Goal: Communication & Community: Answer question/provide support

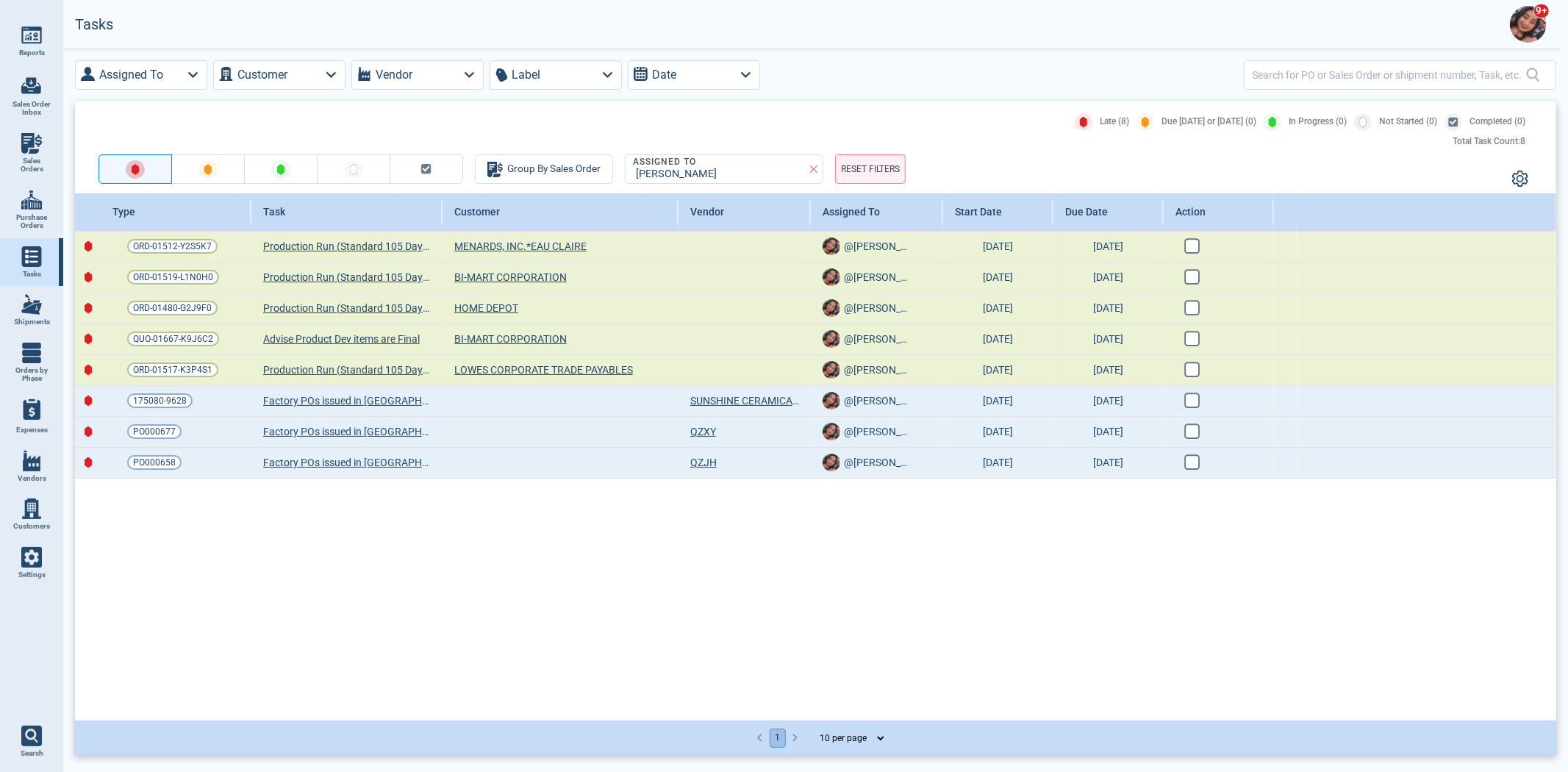
click at [1125, 769] on div "Assigned To Customer Vendor Label Date Late (8) Due [DATE] or [DATE] (0) In Pro…" at bounding box center [816, 409] width 1505 height 721
click at [30, 157] on span "Sales Orders" at bounding box center [32, 165] width 40 height 17
select select "50"
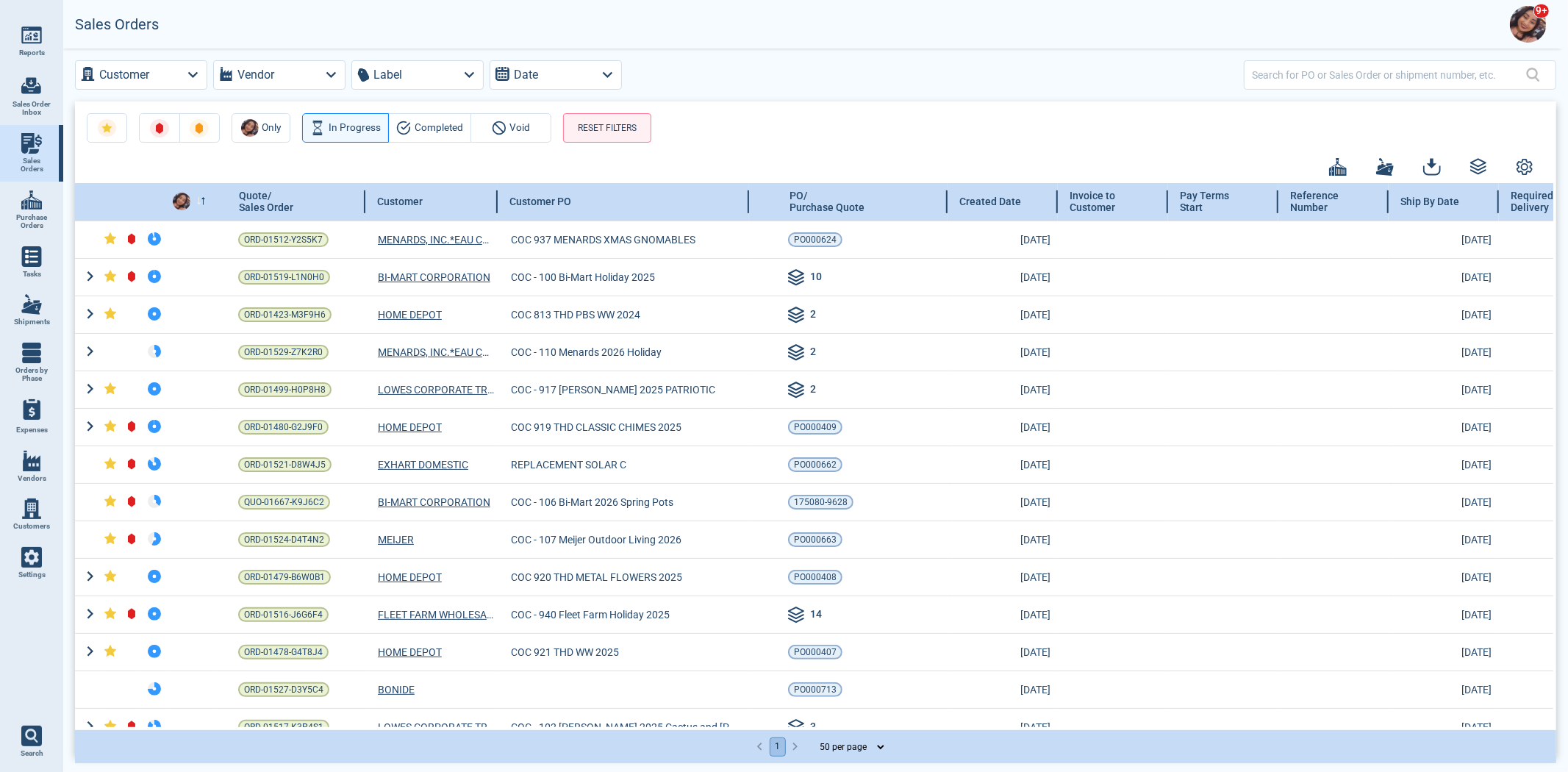
click at [206, 204] on div at bounding box center [222, 202] width 110 height 38
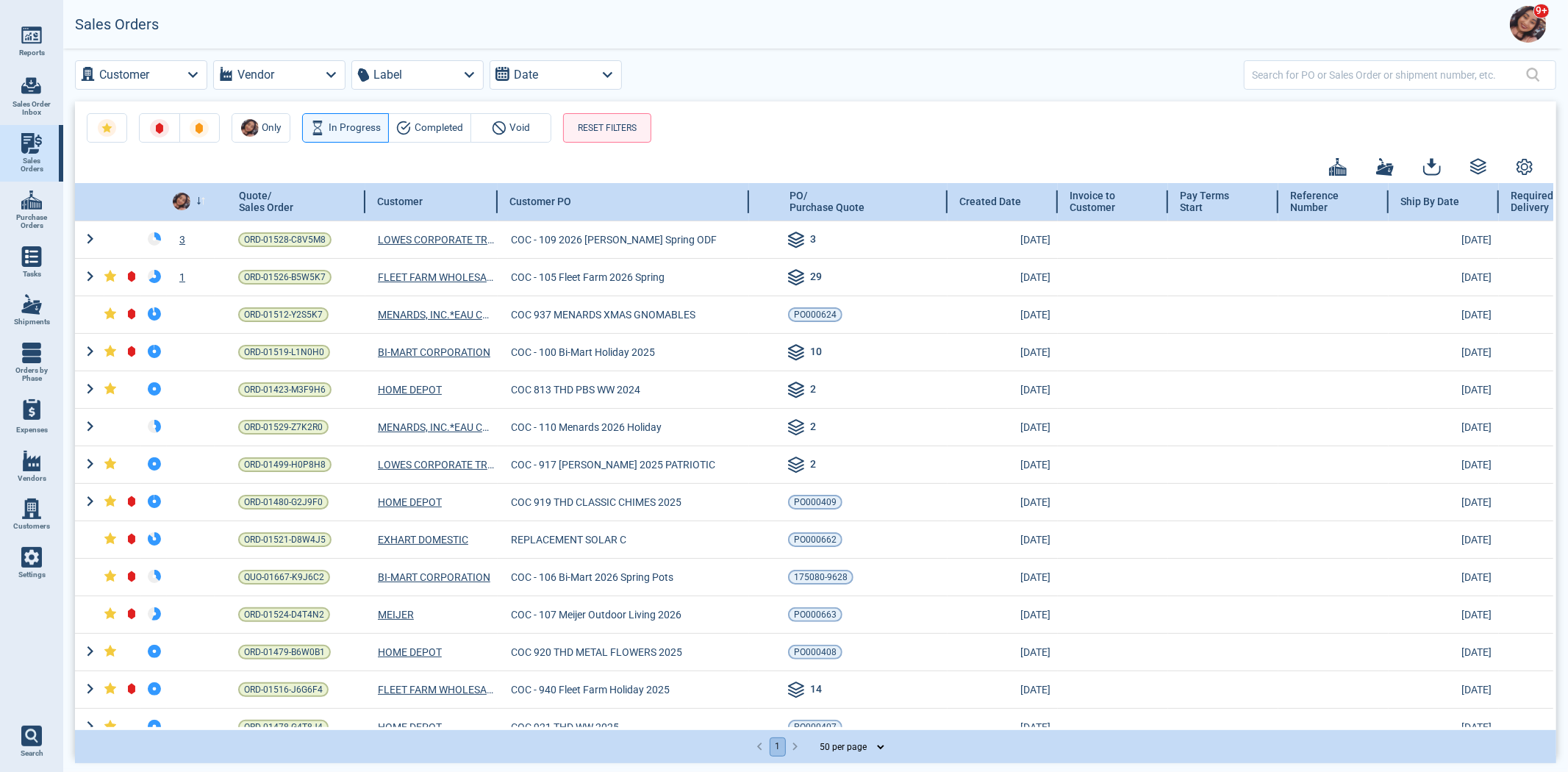
click at [203, 198] on icon at bounding box center [204, 199] width 3 height 2
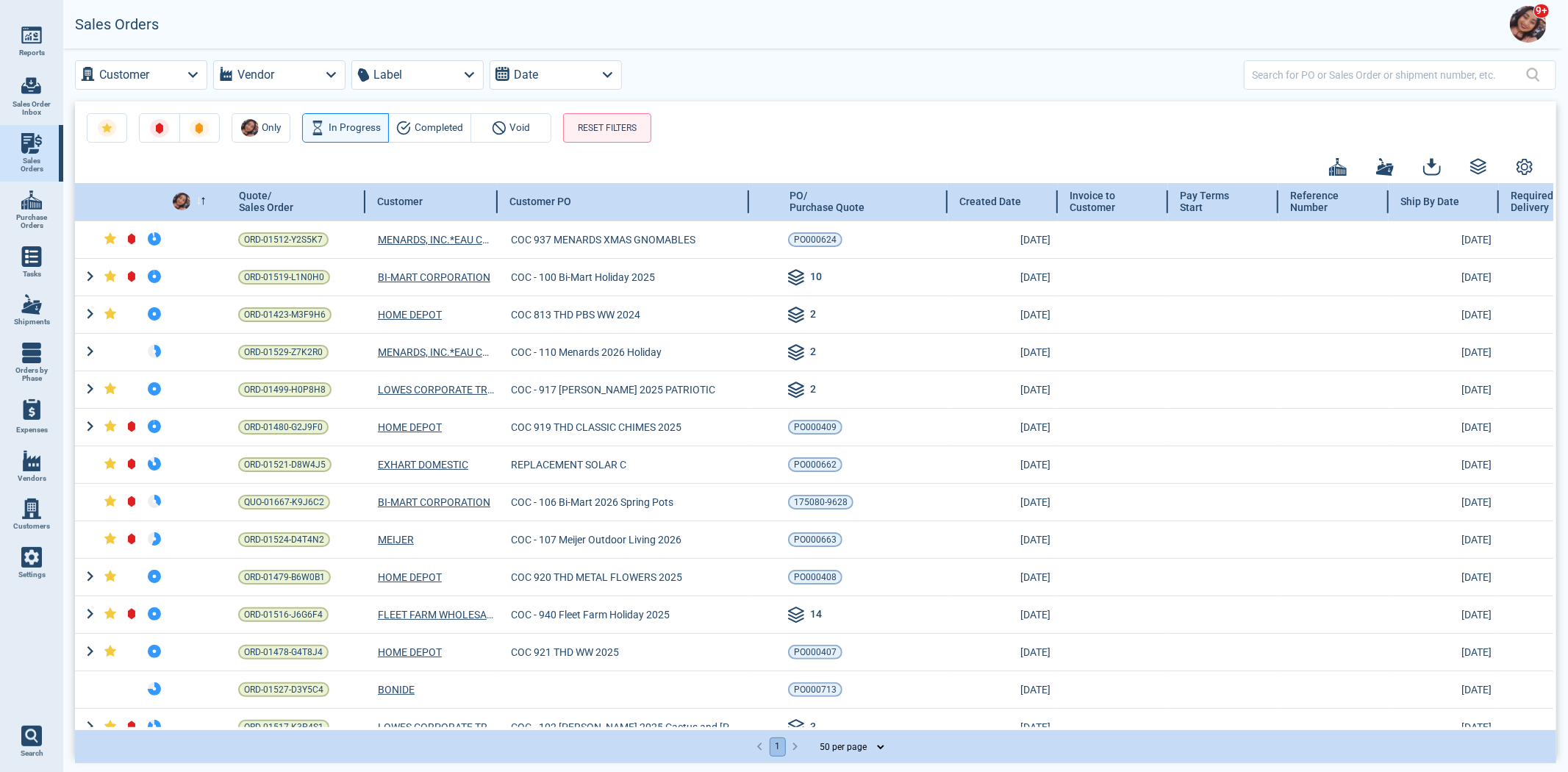
click at [210, 203] on div at bounding box center [222, 202] width 110 height 38
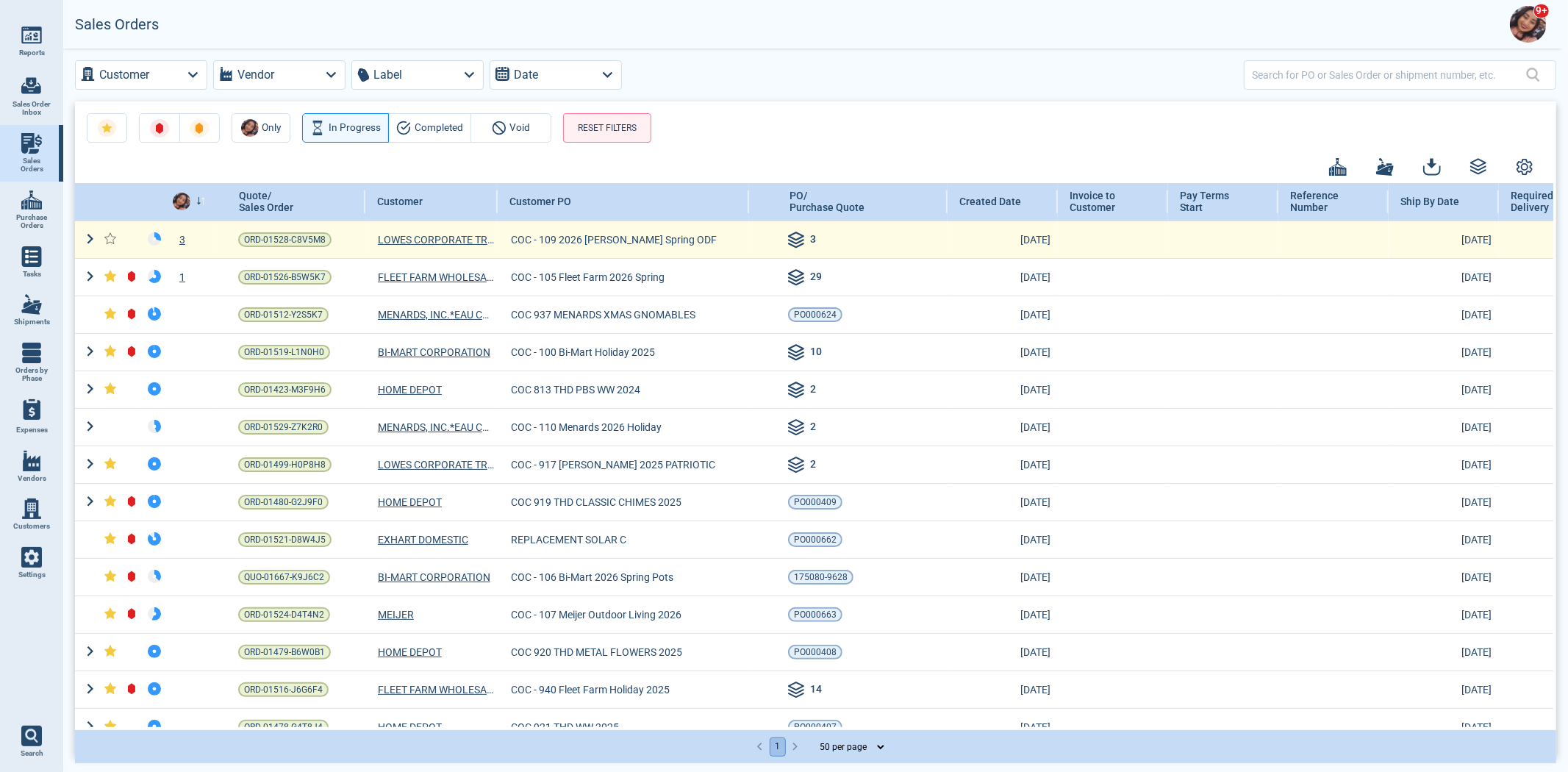
click at [185, 230] on td "3" at bounding box center [190, 239] width 48 height 38
click at [185, 237] on div "3" at bounding box center [190, 239] width 48 height 14
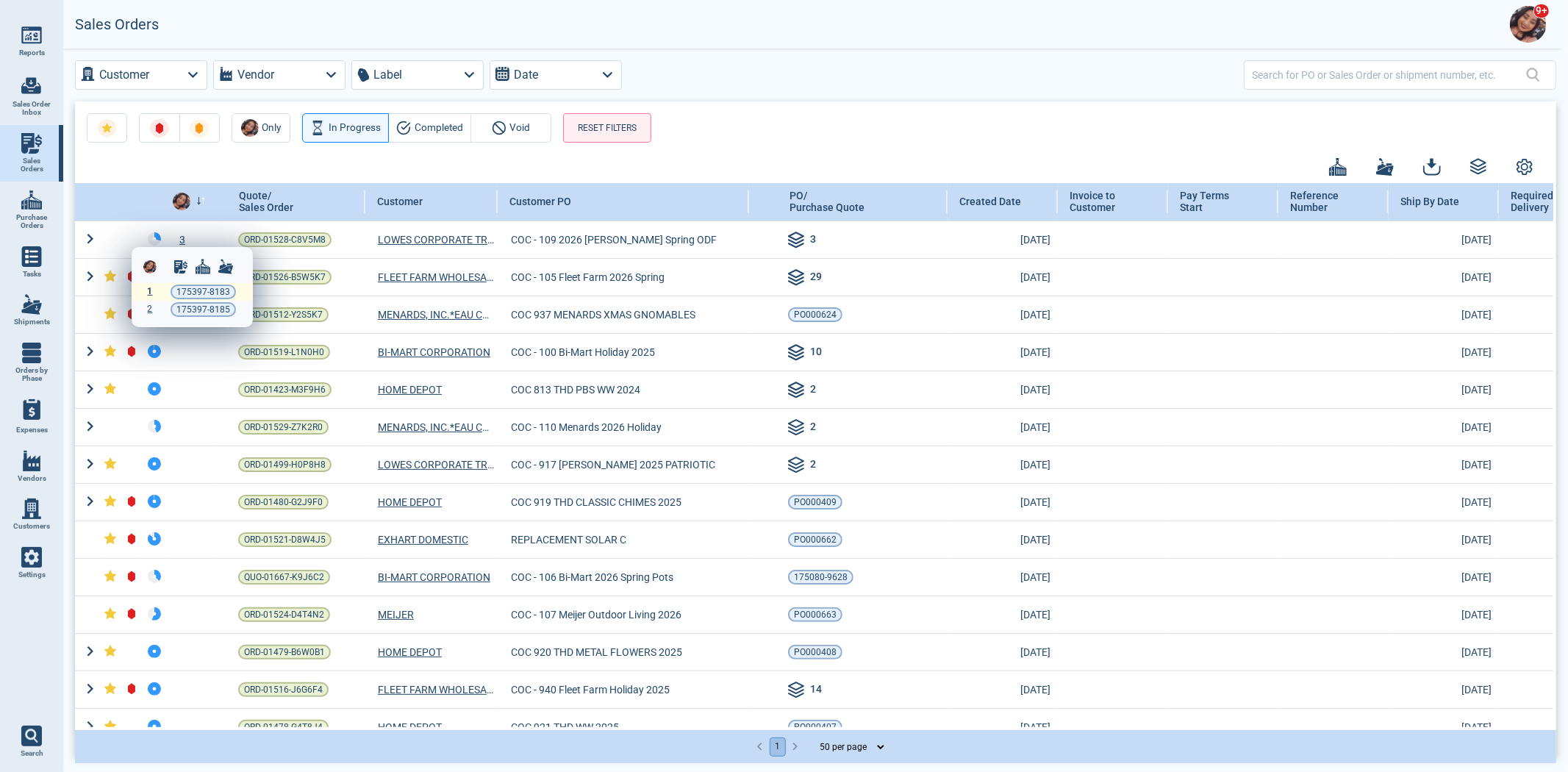
click at [150, 292] on span "1" at bounding box center [150, 291] width 5 height 10
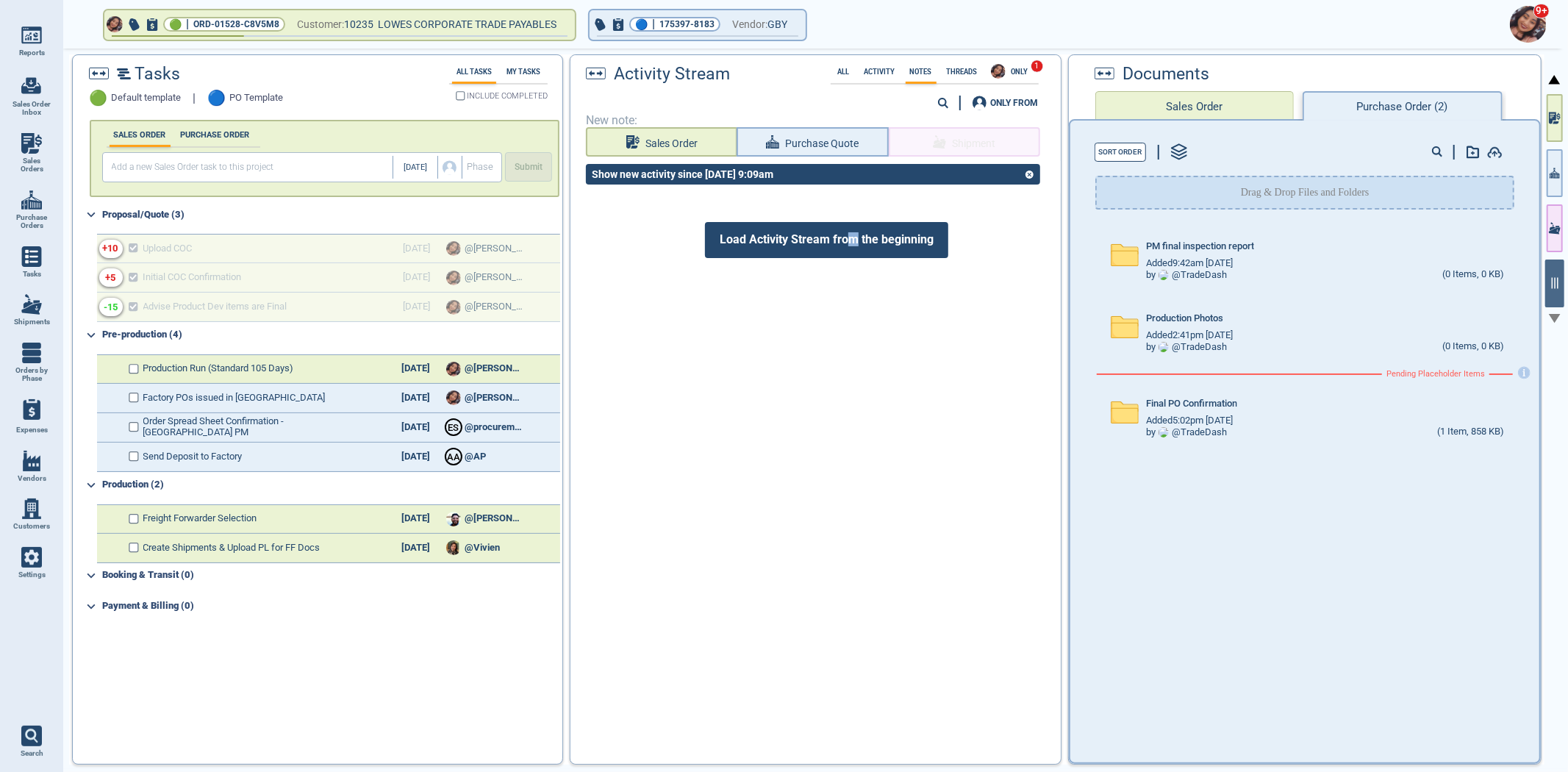
click at [849, 244] on span "Load Activity Stream from the beginning" at bounding box center [827, 239] width 243 height 35
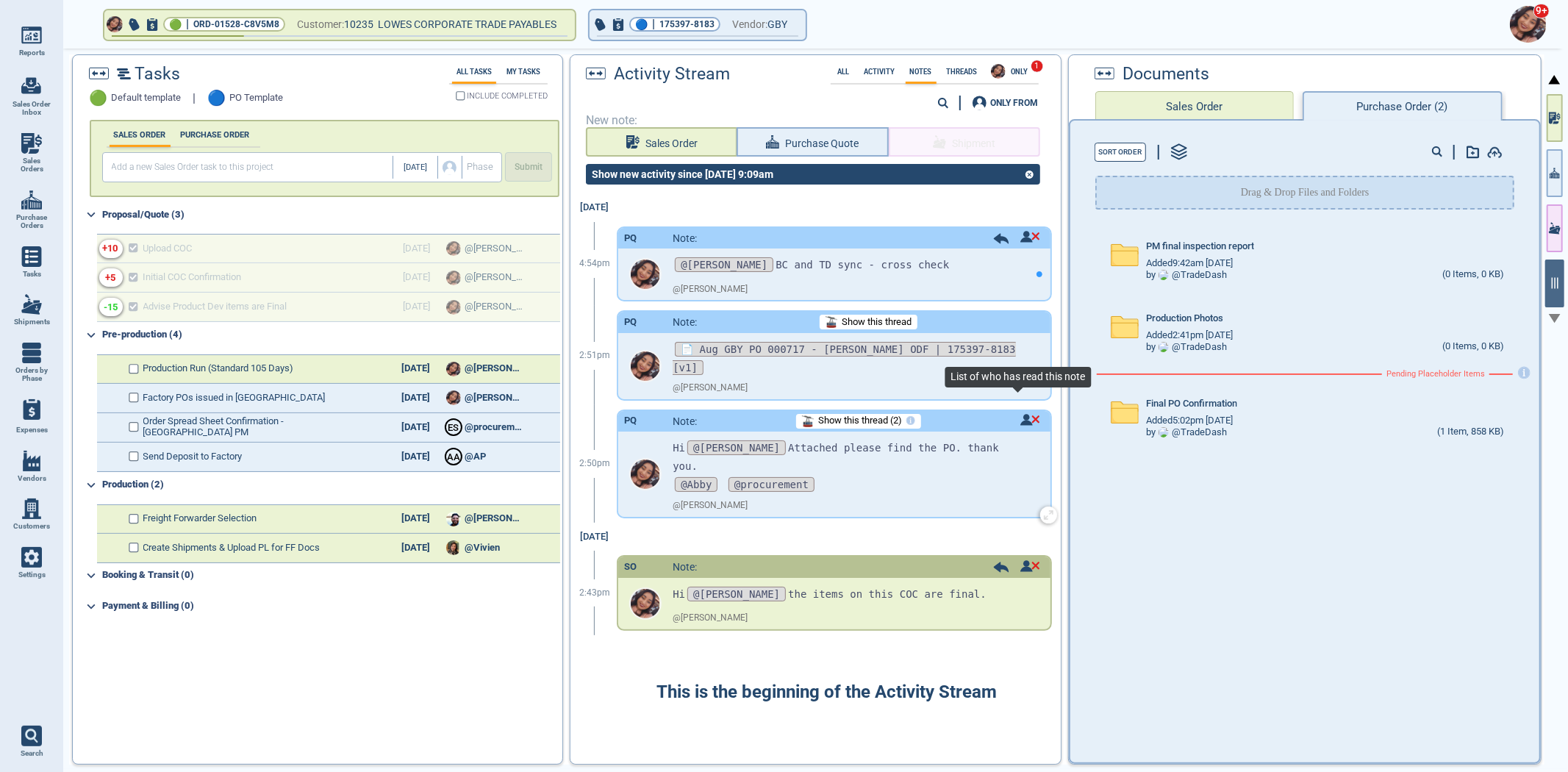
click at [1025, 414] on img at bounding box center [1029, 420] width 20 height 12
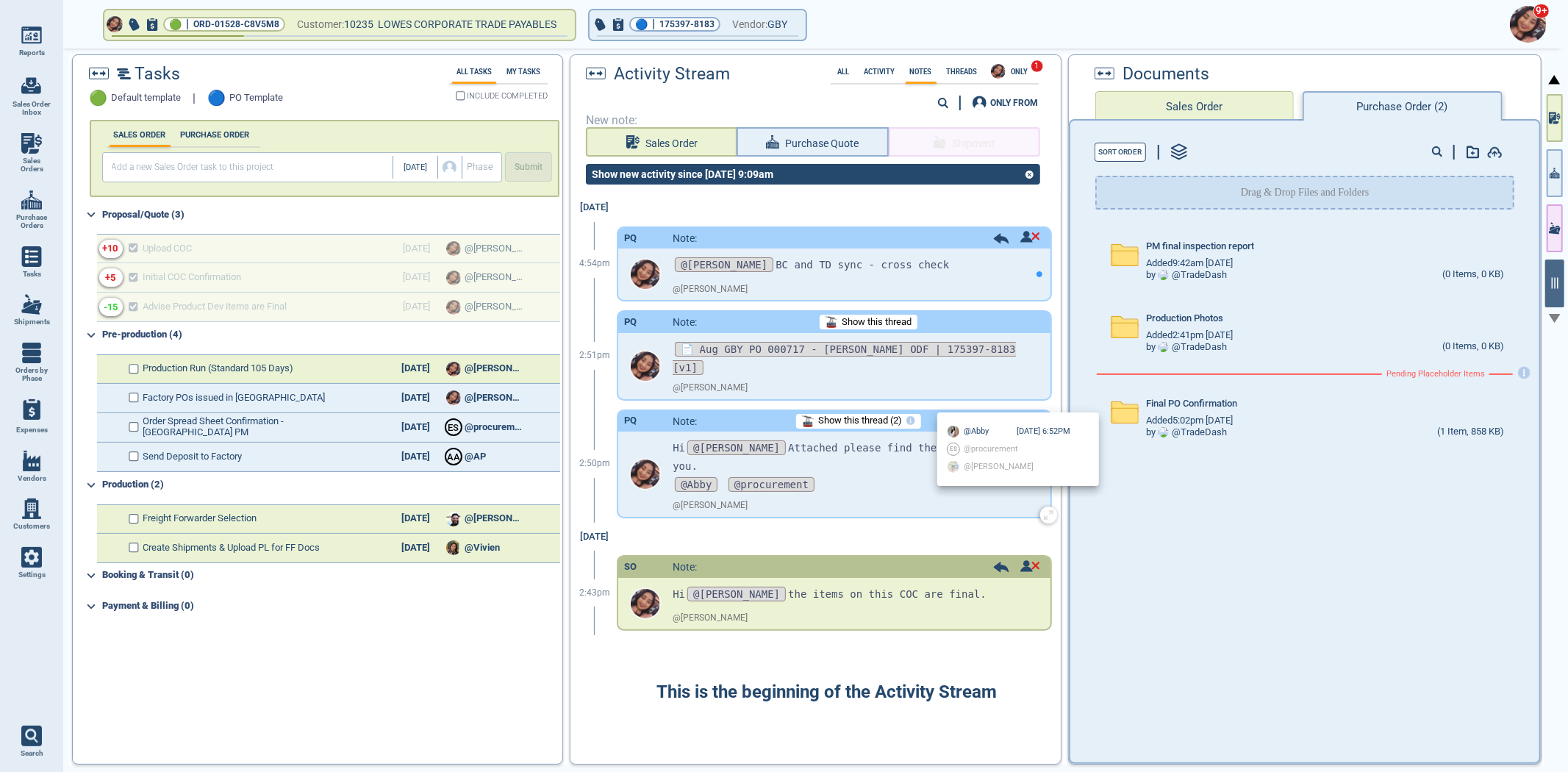
click at [1025, 403] on div at bounding box center [784, 386] width 1568 height 772
click at [836, 74] on div "All" at bounding box center [844, 71] width 21 height 14
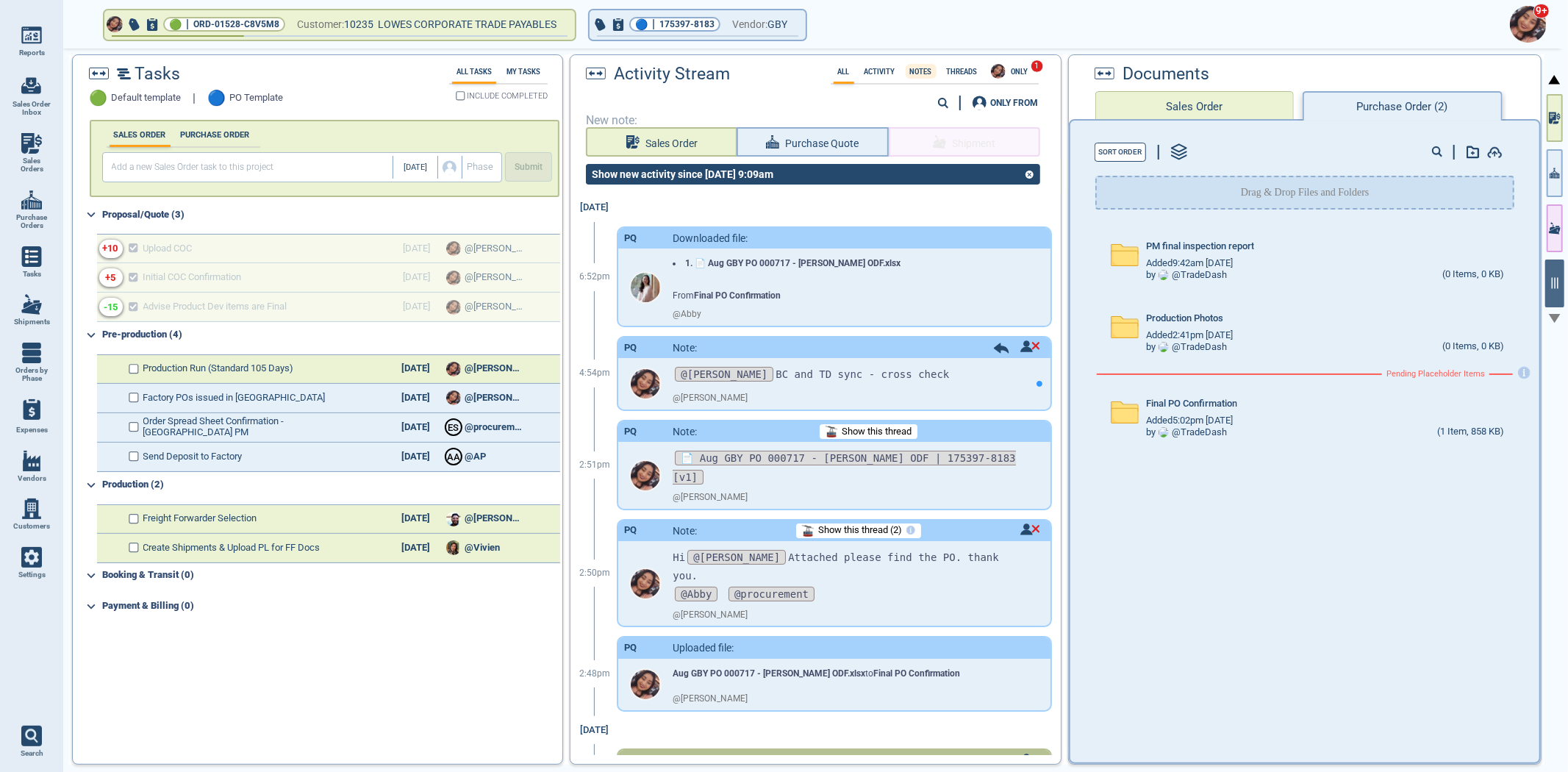
click at [933, 70] on label "Notes" at bounding box center [920, 71] width 31 height 8
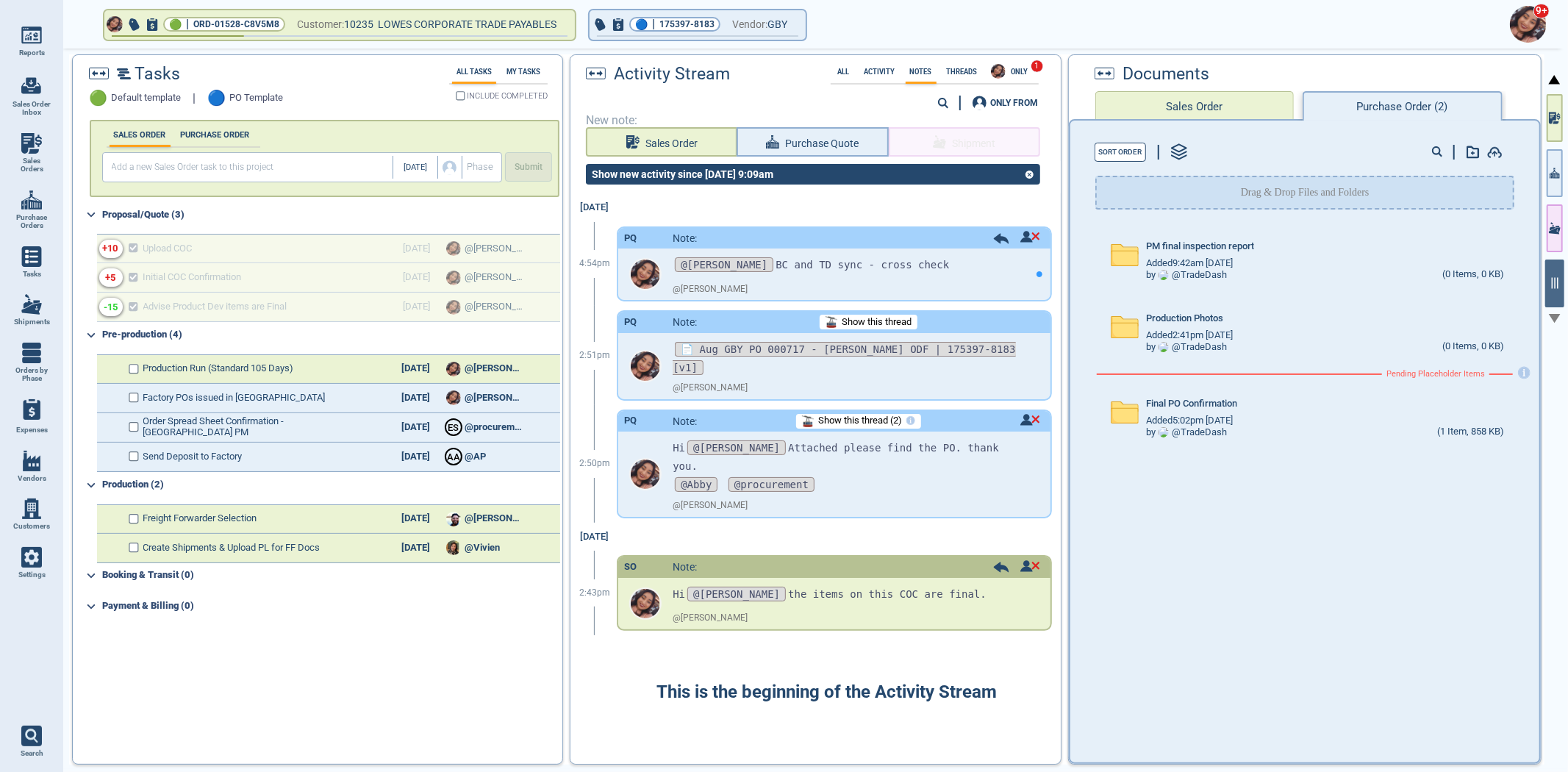
select select "50"
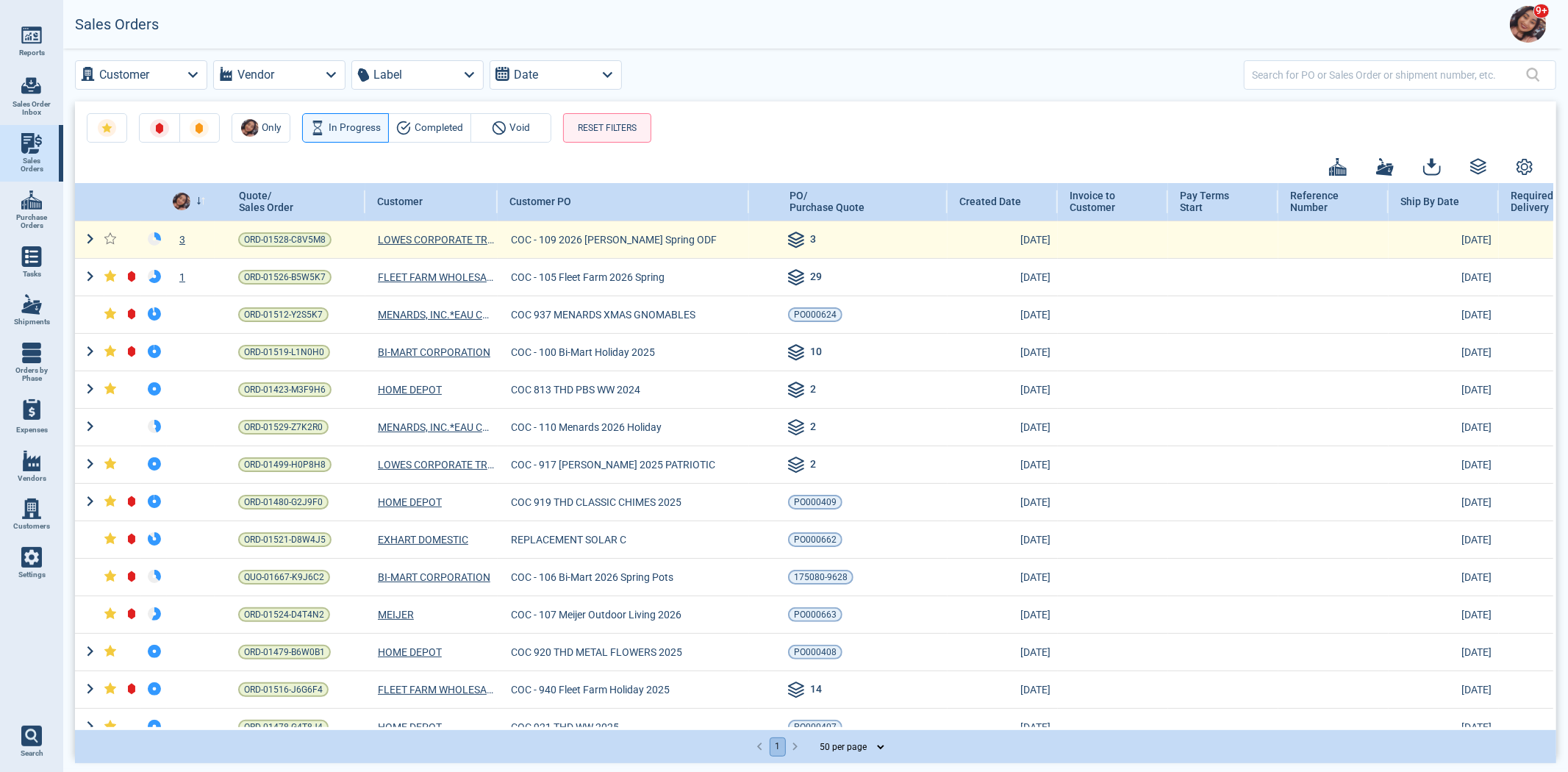
click at [185, 239] on div "3" at bounding box center [190, 239] width 48 height 14
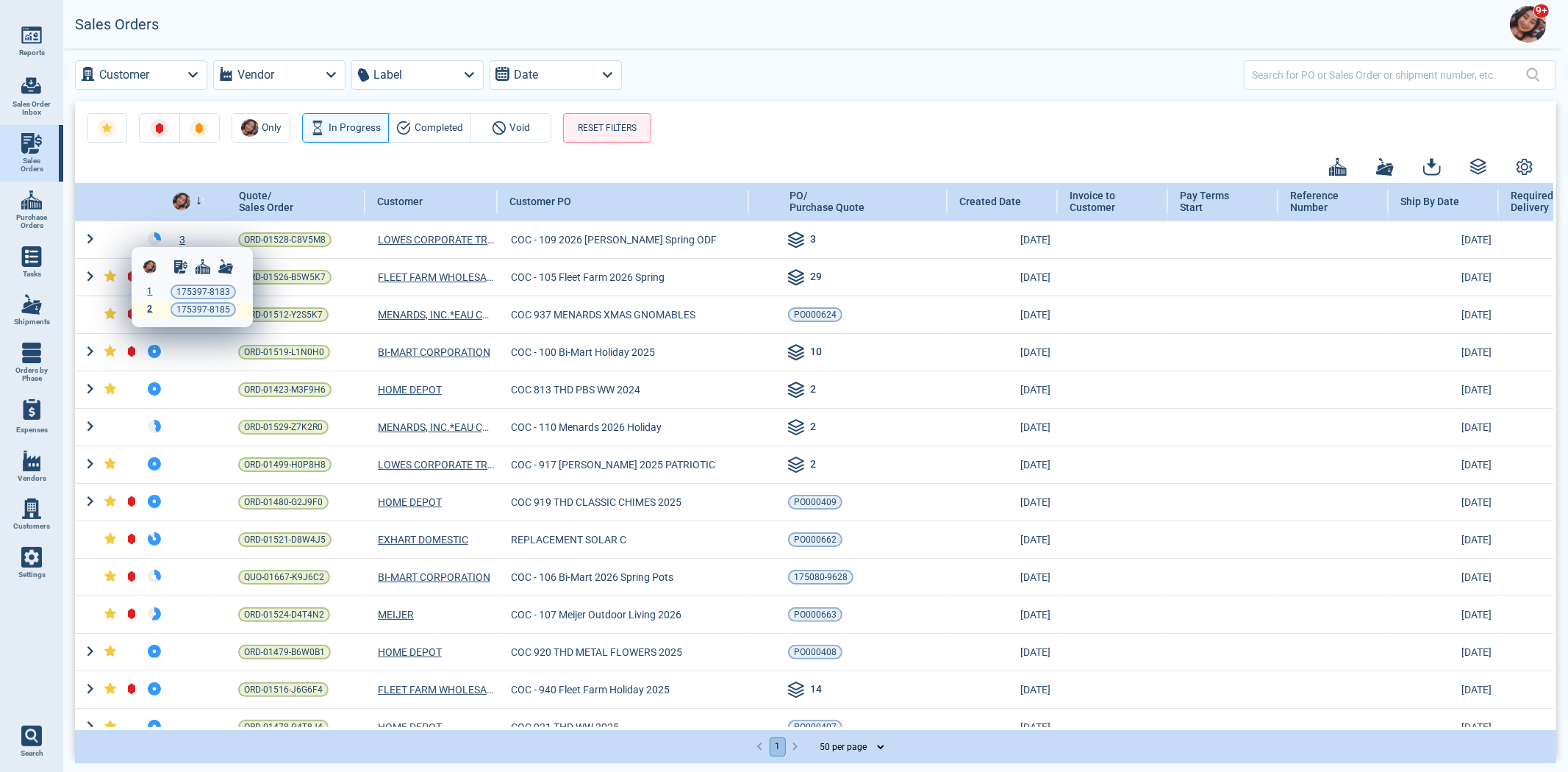
click at [153, 306] on div "2" at bounding box center [150, 309] width 10 height 10
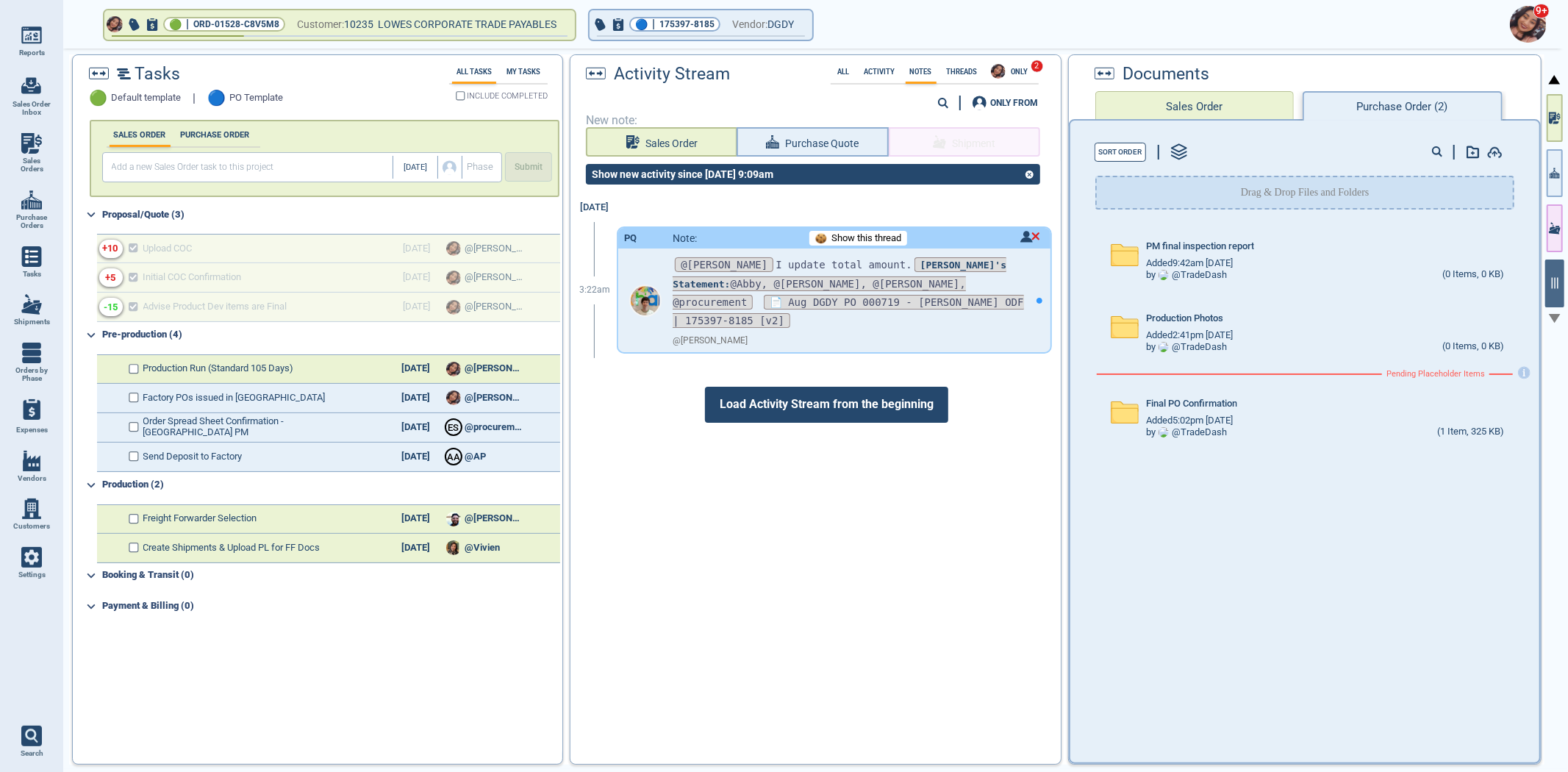
click at [840, 388] on span "Load Activity Stream from the beginning" at bounding box center [827, 404] width 243 height 35
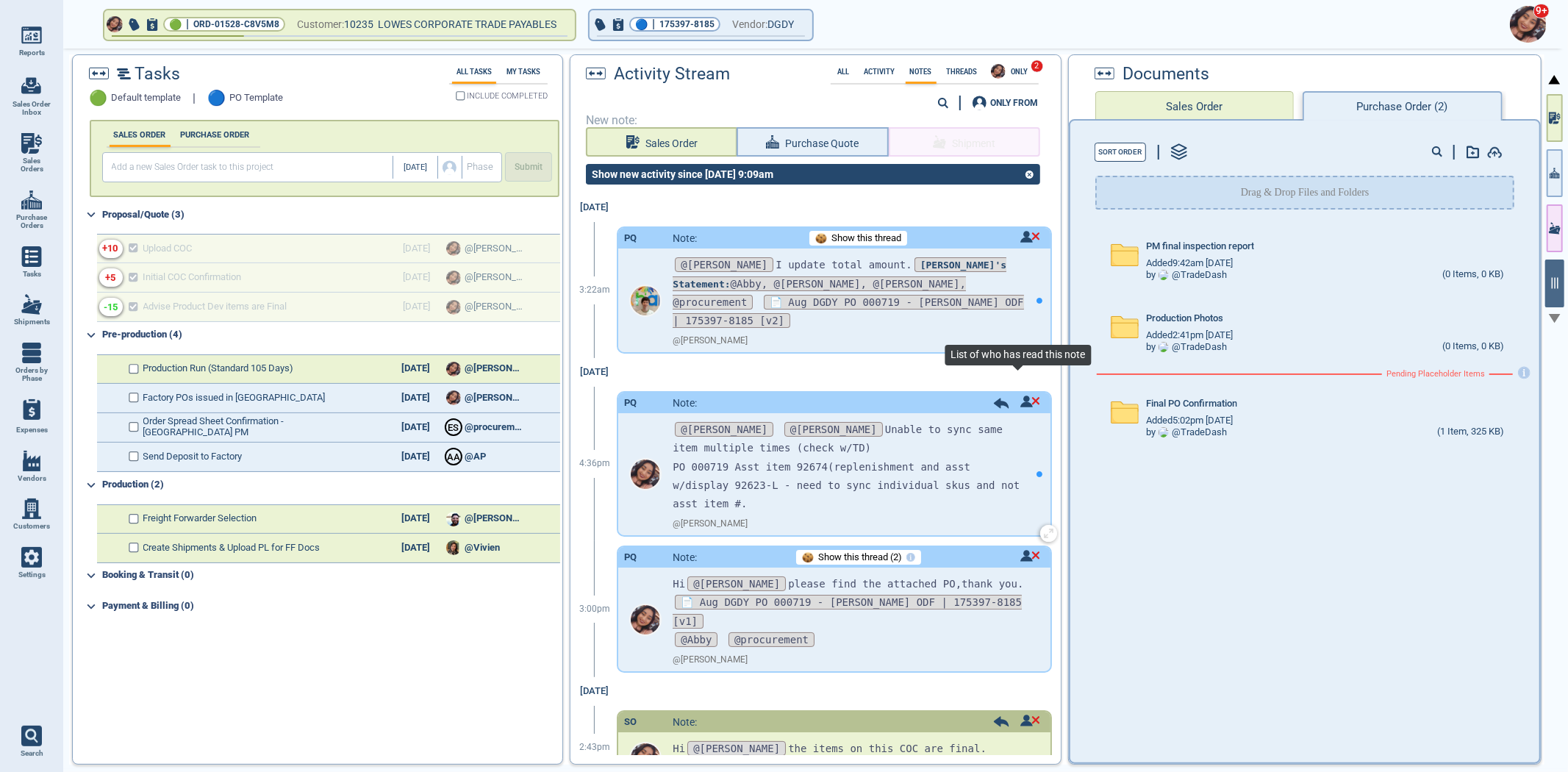
click at [1020, 396] on span at bounding box center [1029, 403] width 20 height 14
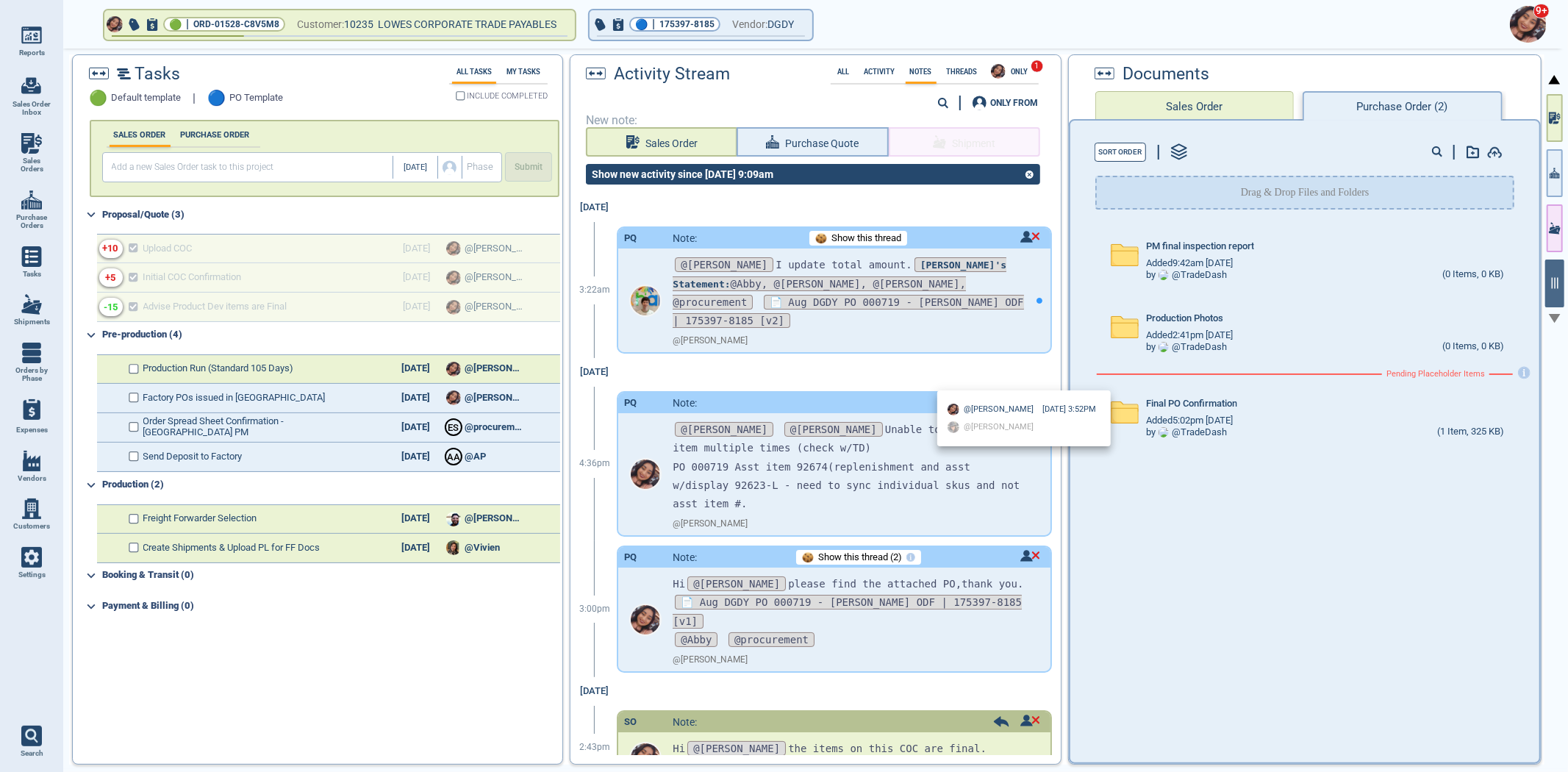
click at [1016, 388] on div at bounding box center [784, 386] width 1568 height 772
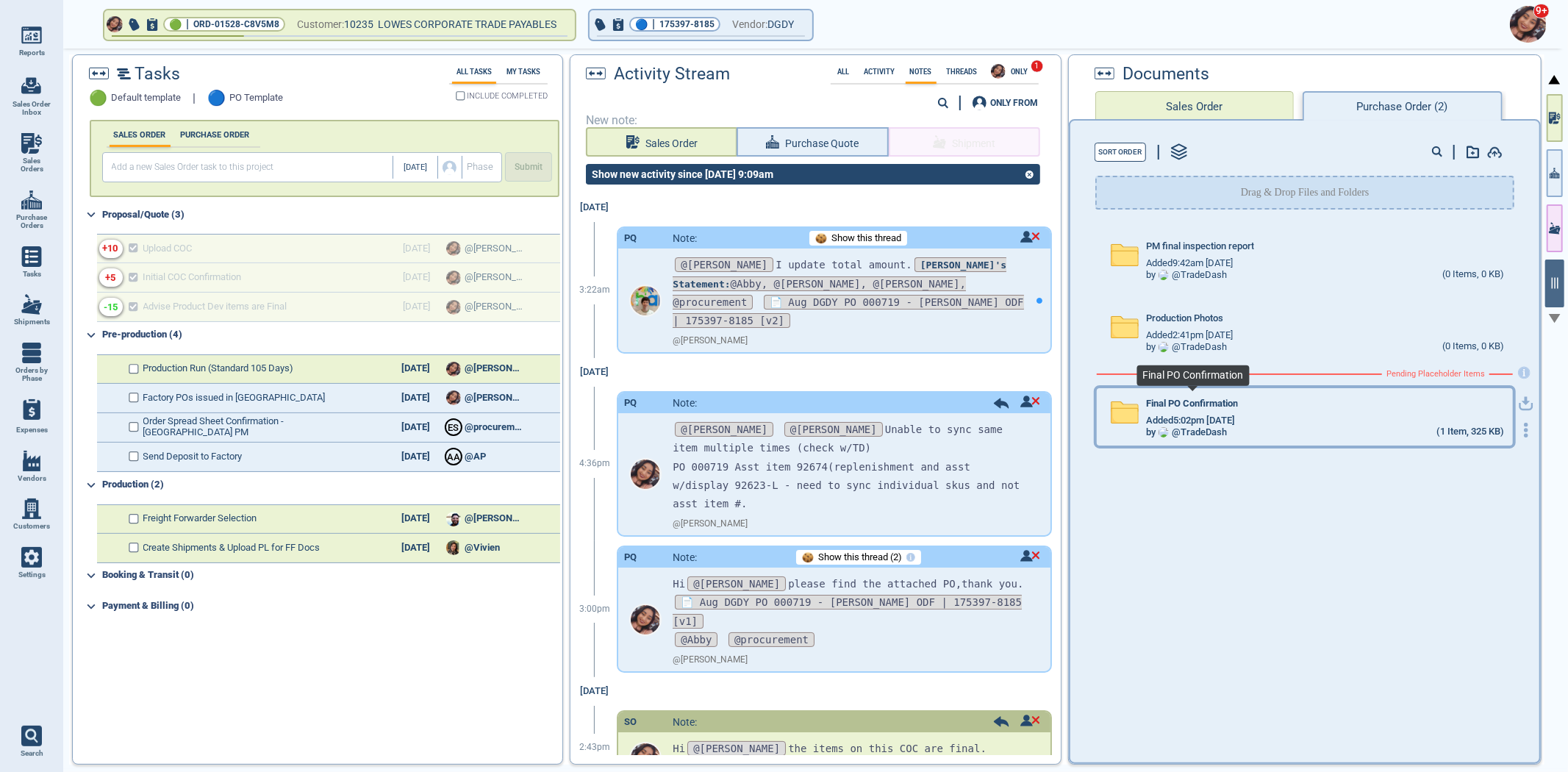
click at [1169, 399] on span "Final PO Confirmation" at bounding box center [1191, 404] width 92 height 11
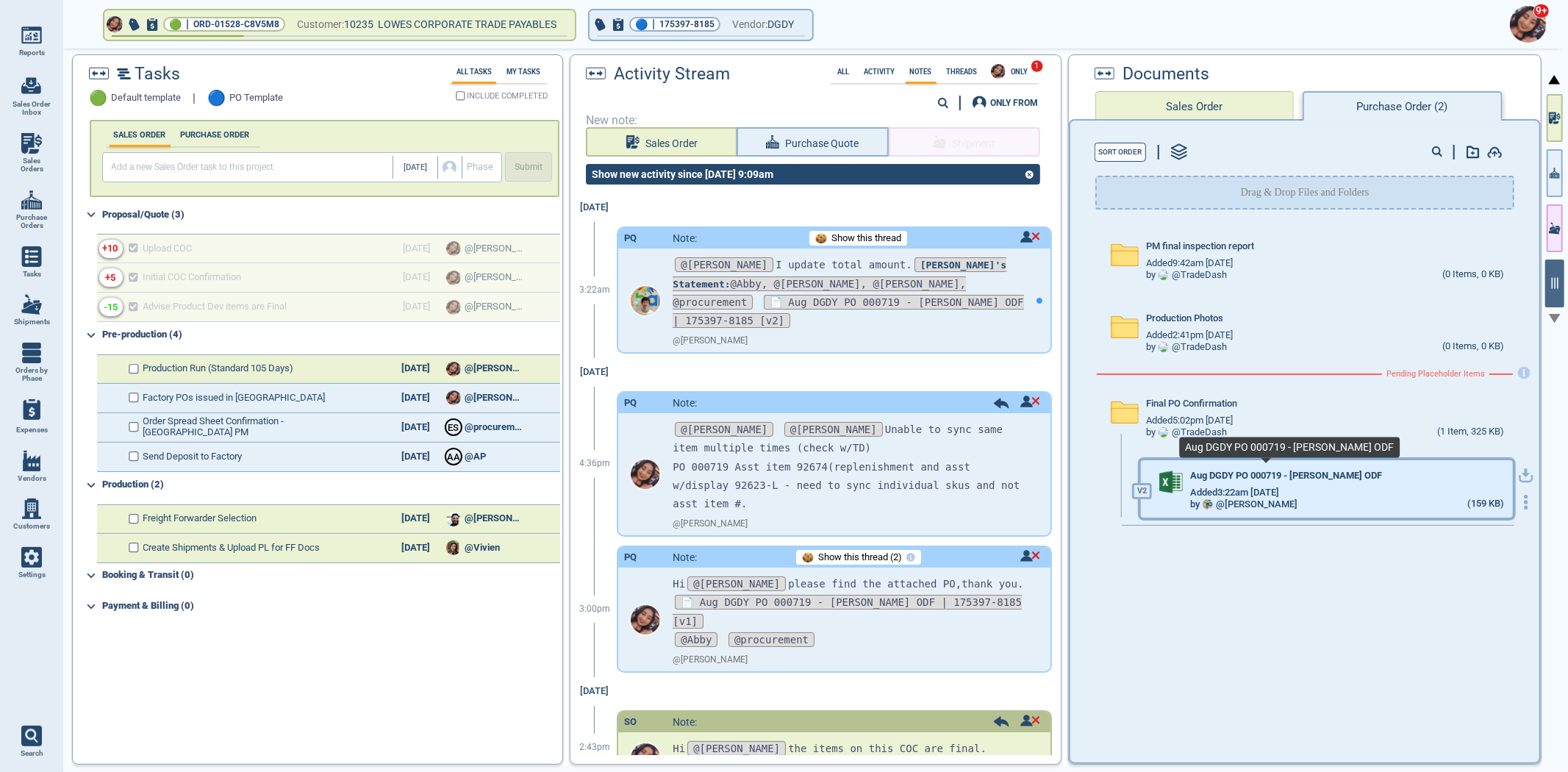
click at [1327, 478] on span "Aug DGDY PO 000719 - [PERSON_NAME] ODF" at bounding box center [1286, 476] width 192 height 11
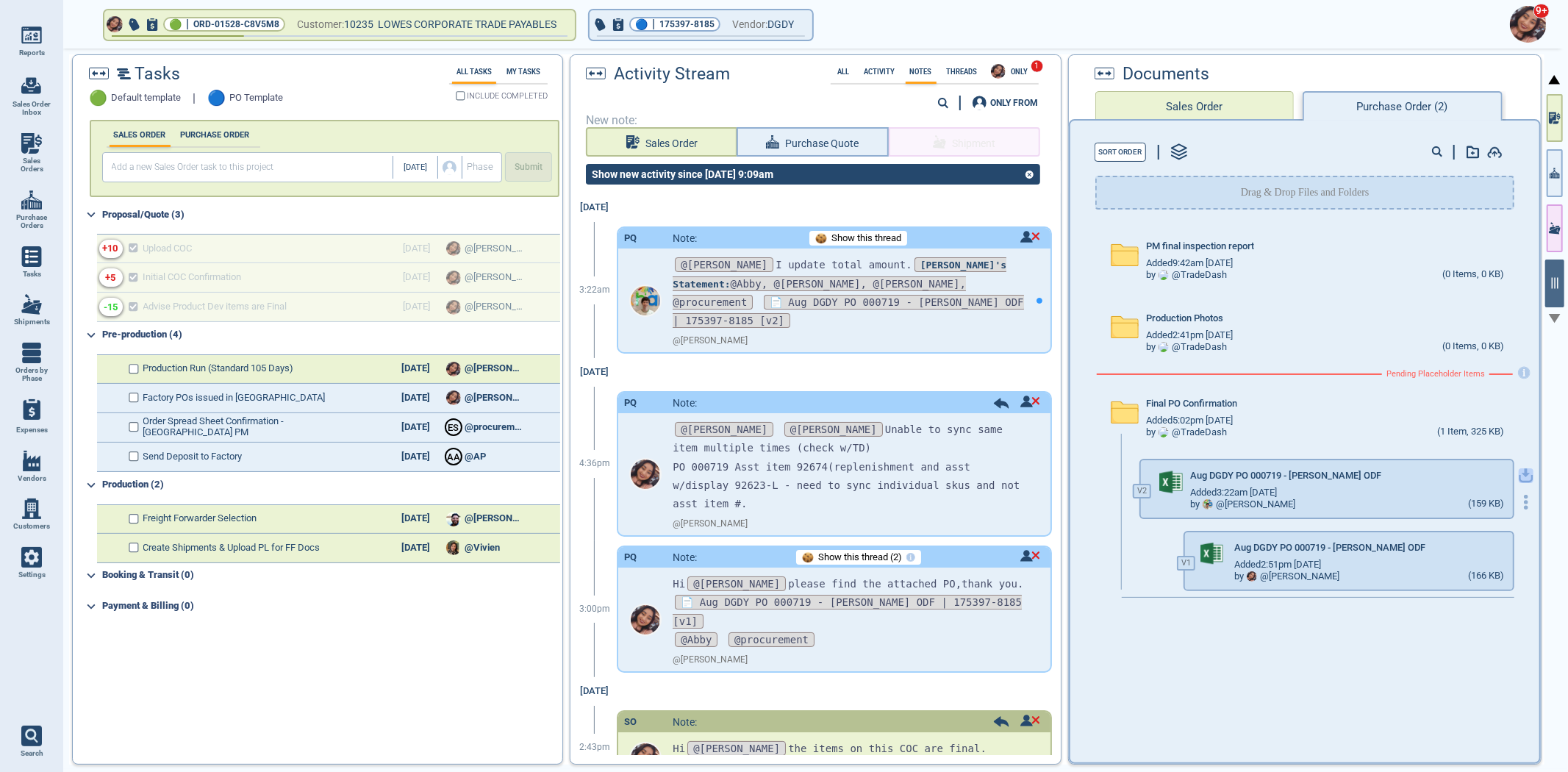
click at [1522, 469] on icon "button" at bounding box center [1526, 473] width 9 height 9
drag, startPoint x: 1554, startPoint y: 172, endPoint x: 1562, endPoint y: 273, distance: 101.3
click at [1554, 172] on icon "button" at bounding box center [1554, 173] width 10 height 15
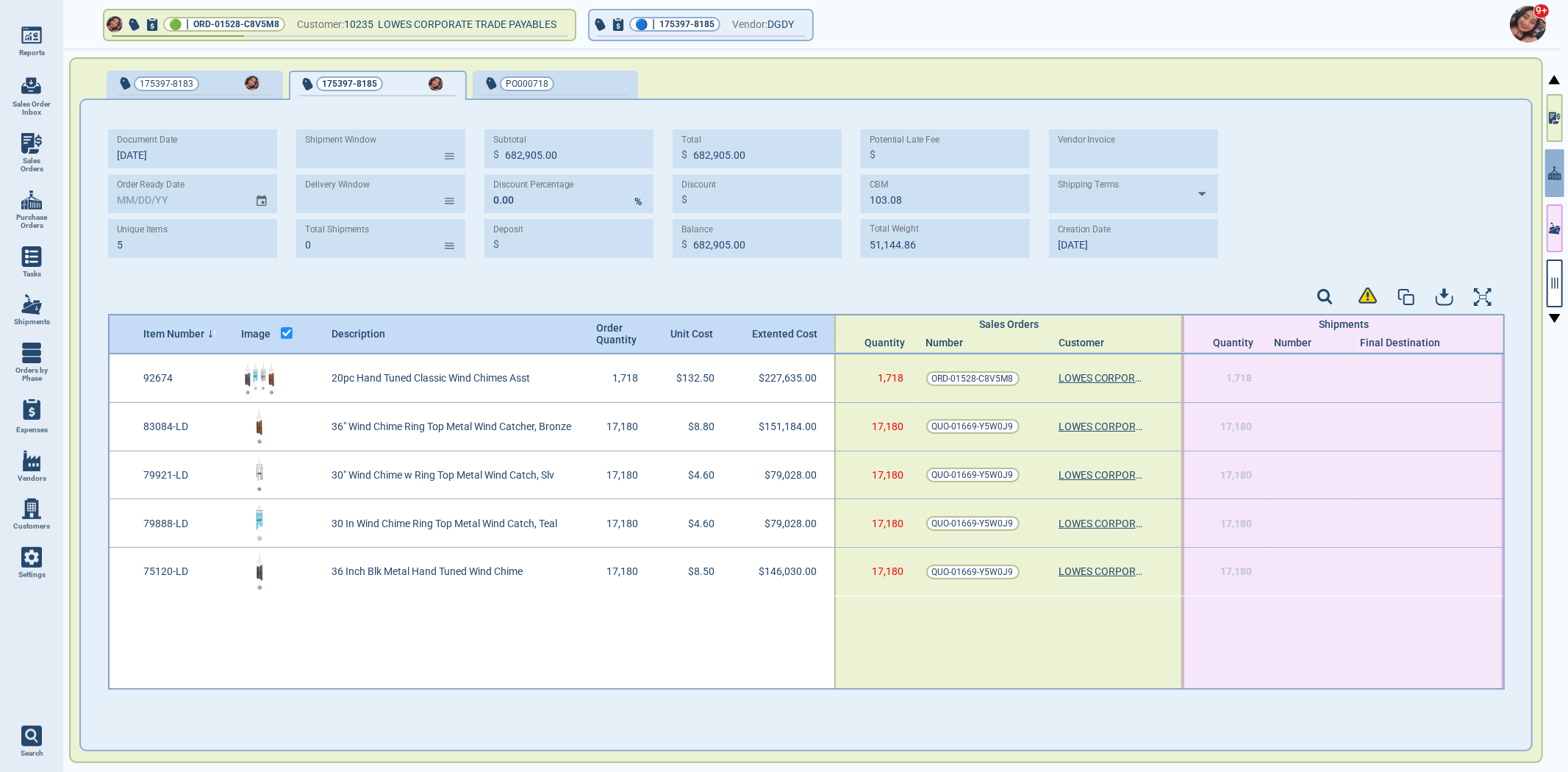
click at [31, 163] on span "Sales Orders" at bounding box center [32, 165] width 40 height 17
select select "50"
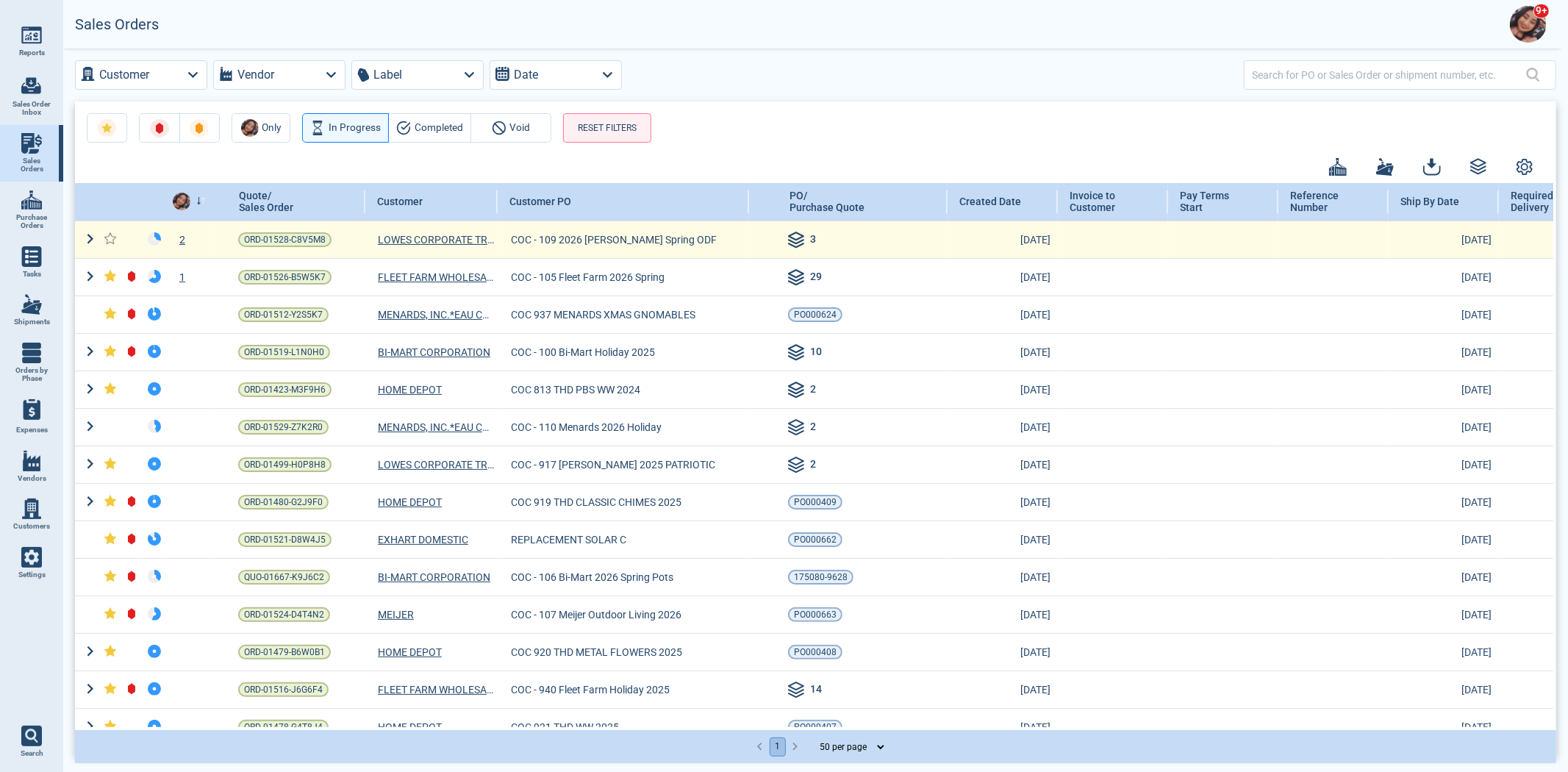
click at [182, 235] on div "2" at bounding box center [190, 239] width 48 height 14
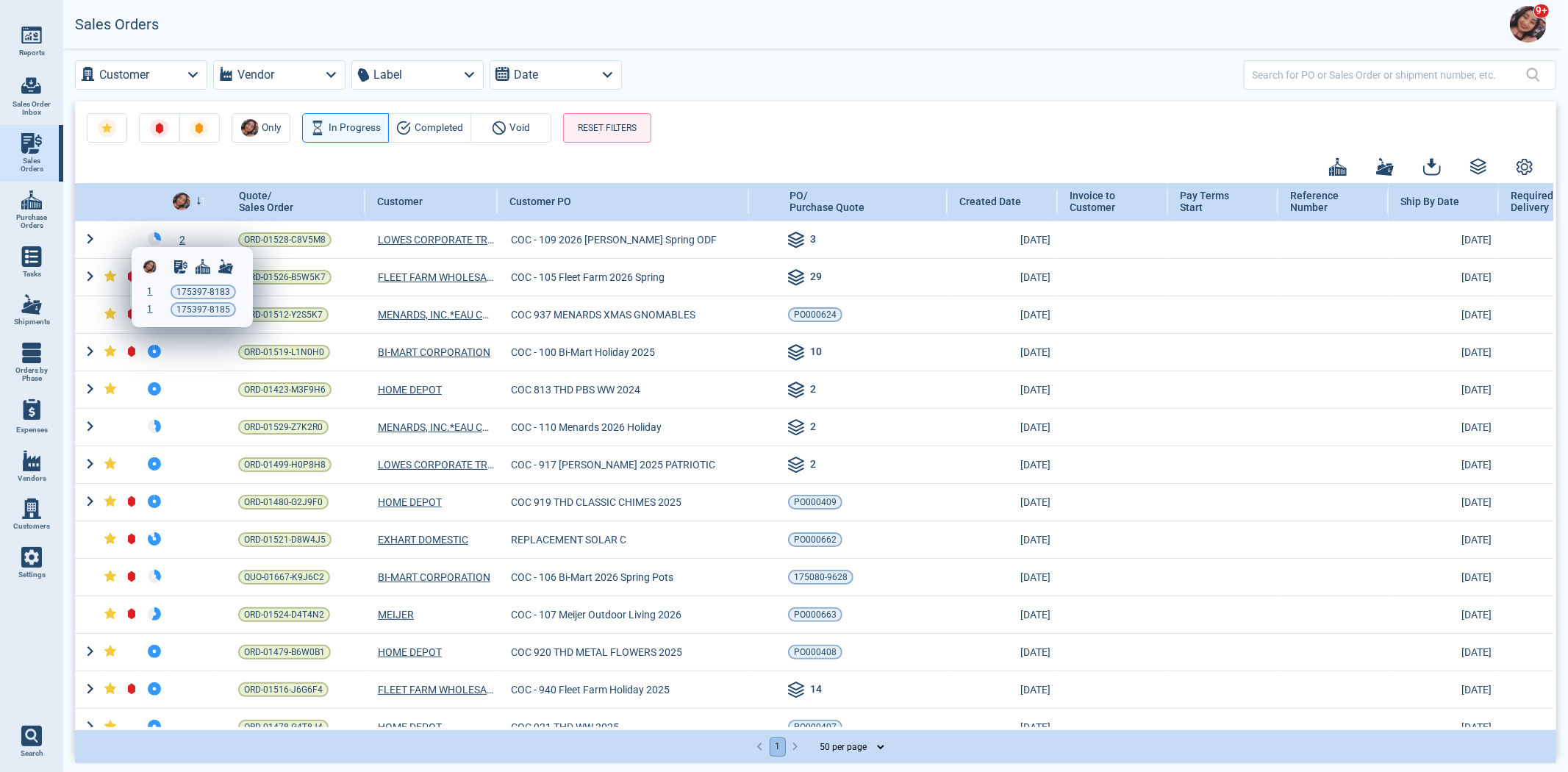
click at [246, 153] on div at bounding box center [784, 386] width 1568 height 772
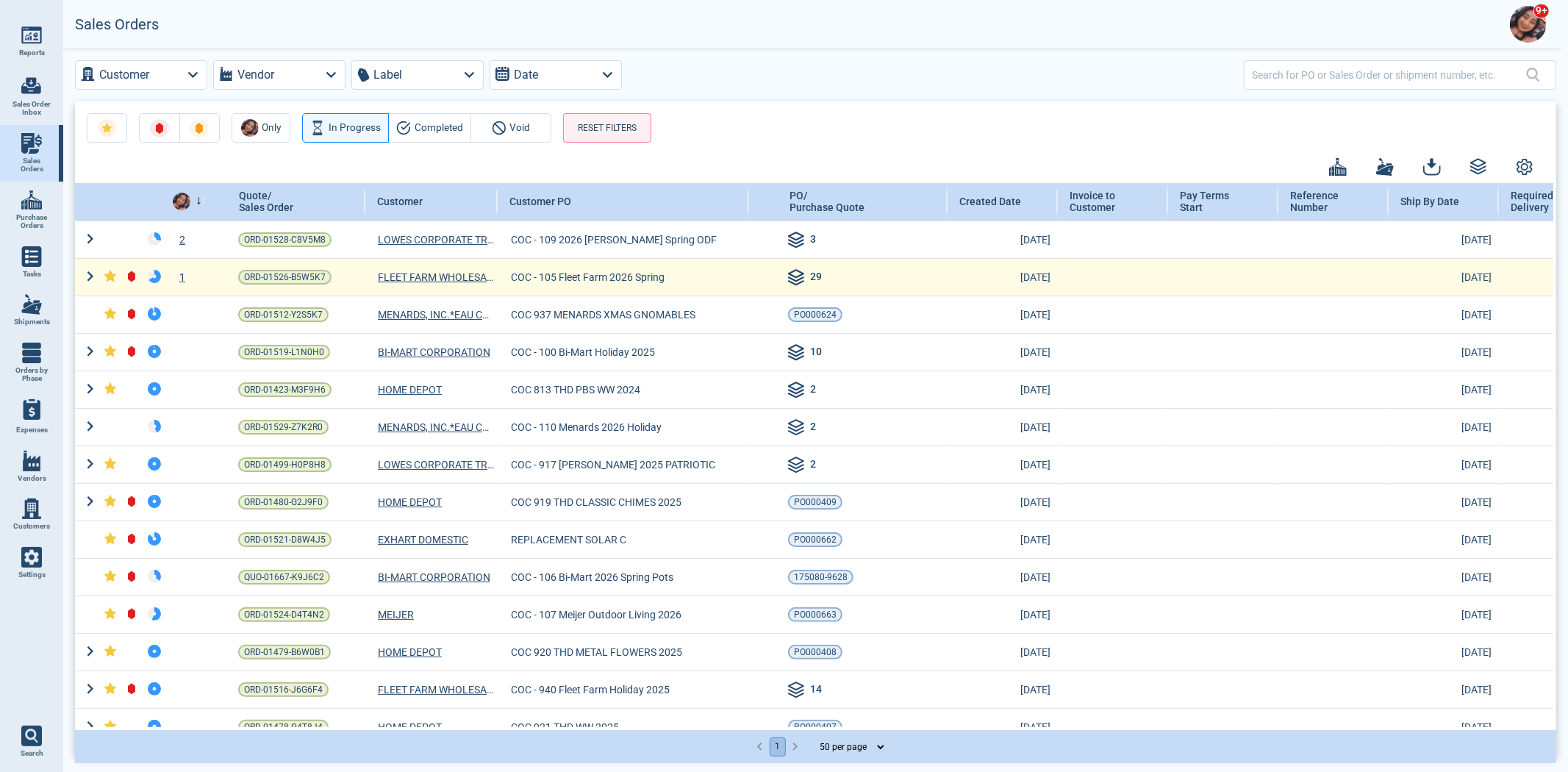
click at [182, 247] on div "1" at bounding box center [190, 239] width 48 height 14
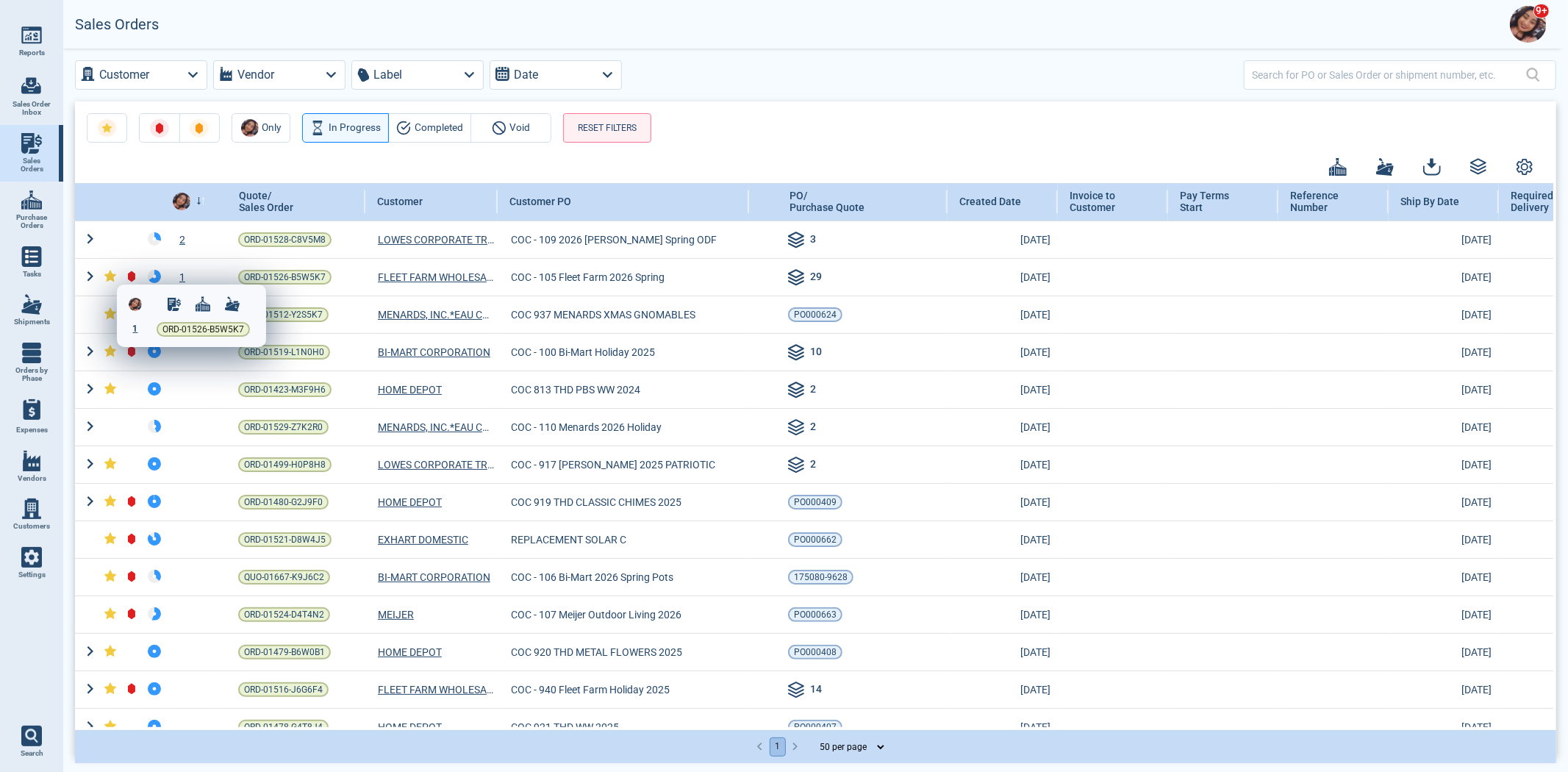
click at [133, 331] on span "1" at bounding box center [135, 328] width 5 height 10
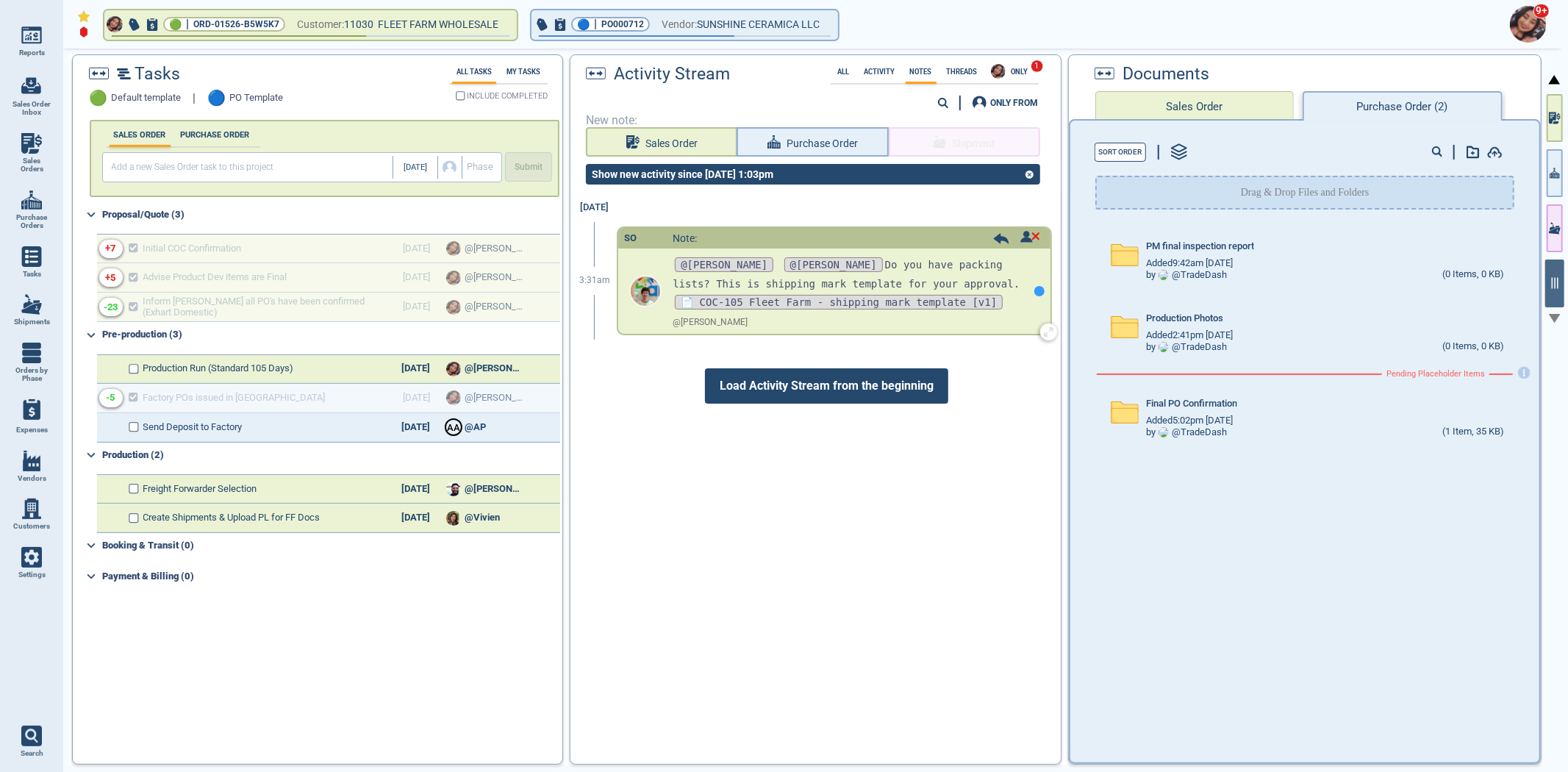
click at [1034, 292] on div at bounding box center [1039, 291] width 10 height 10
click at [993, 235] on icon at bounding box center [1001, 239] width 16 height 11
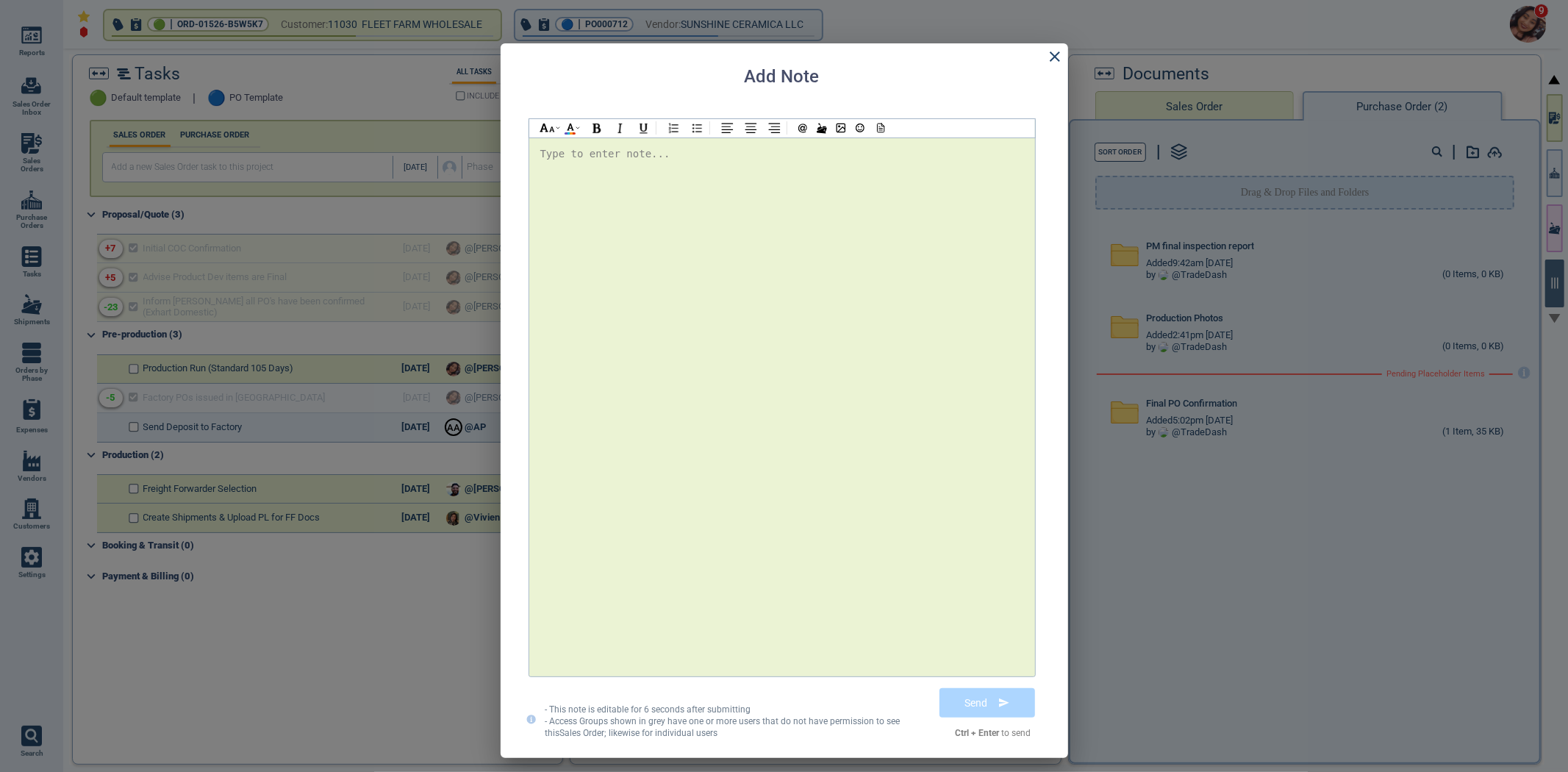
click at [1166, 211] on div at bounding box center [784, 386] width 1568 height 772
click at [1053, 62] on icon at bounding box center [1055, 57] width 18 height 18
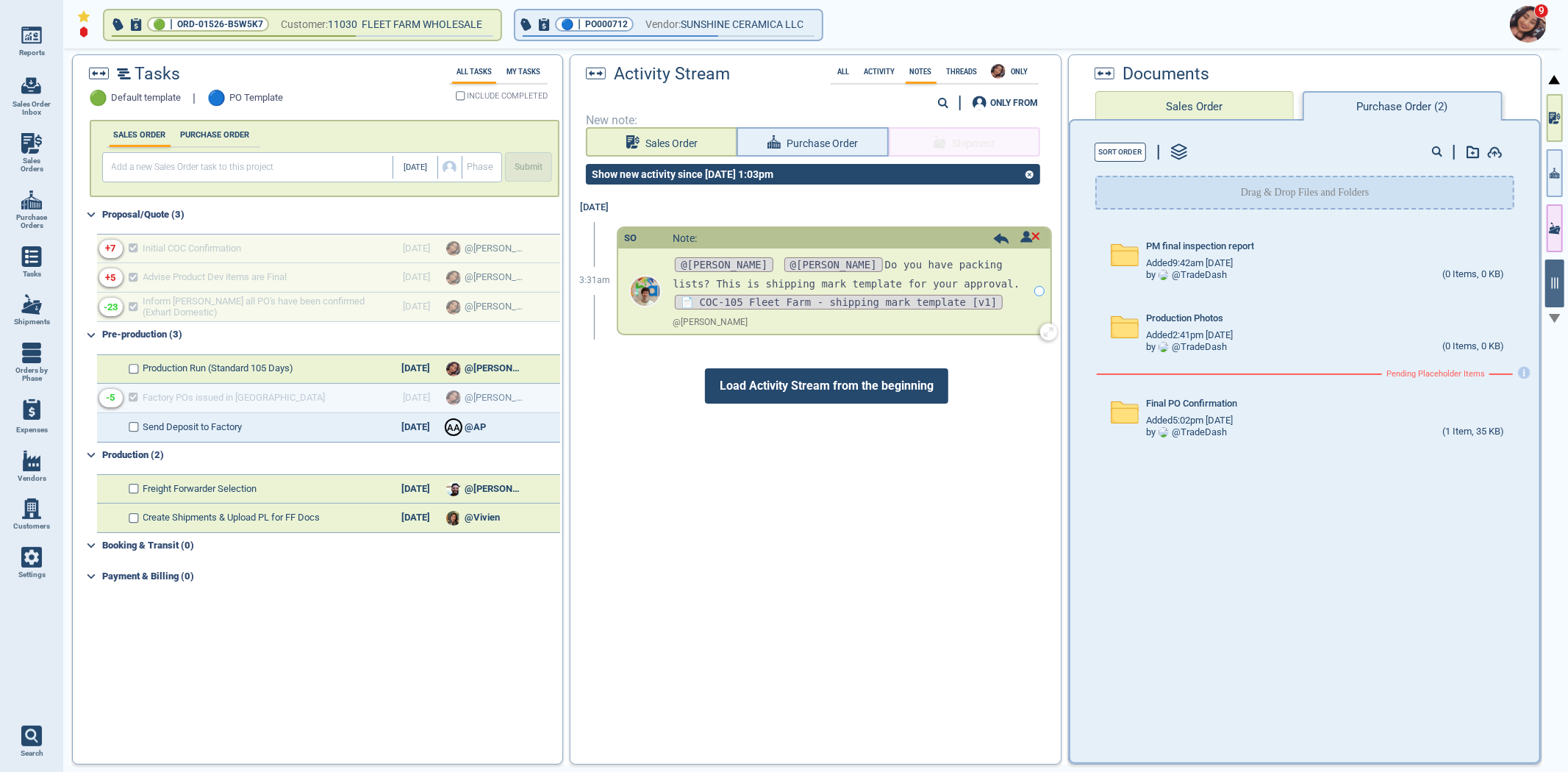
click at [993, 231] on div at bounding box center [1017, 238] width 47 height 14
click at [993, 235] on icon at bounding box center [1001, 238] width 14 height 10
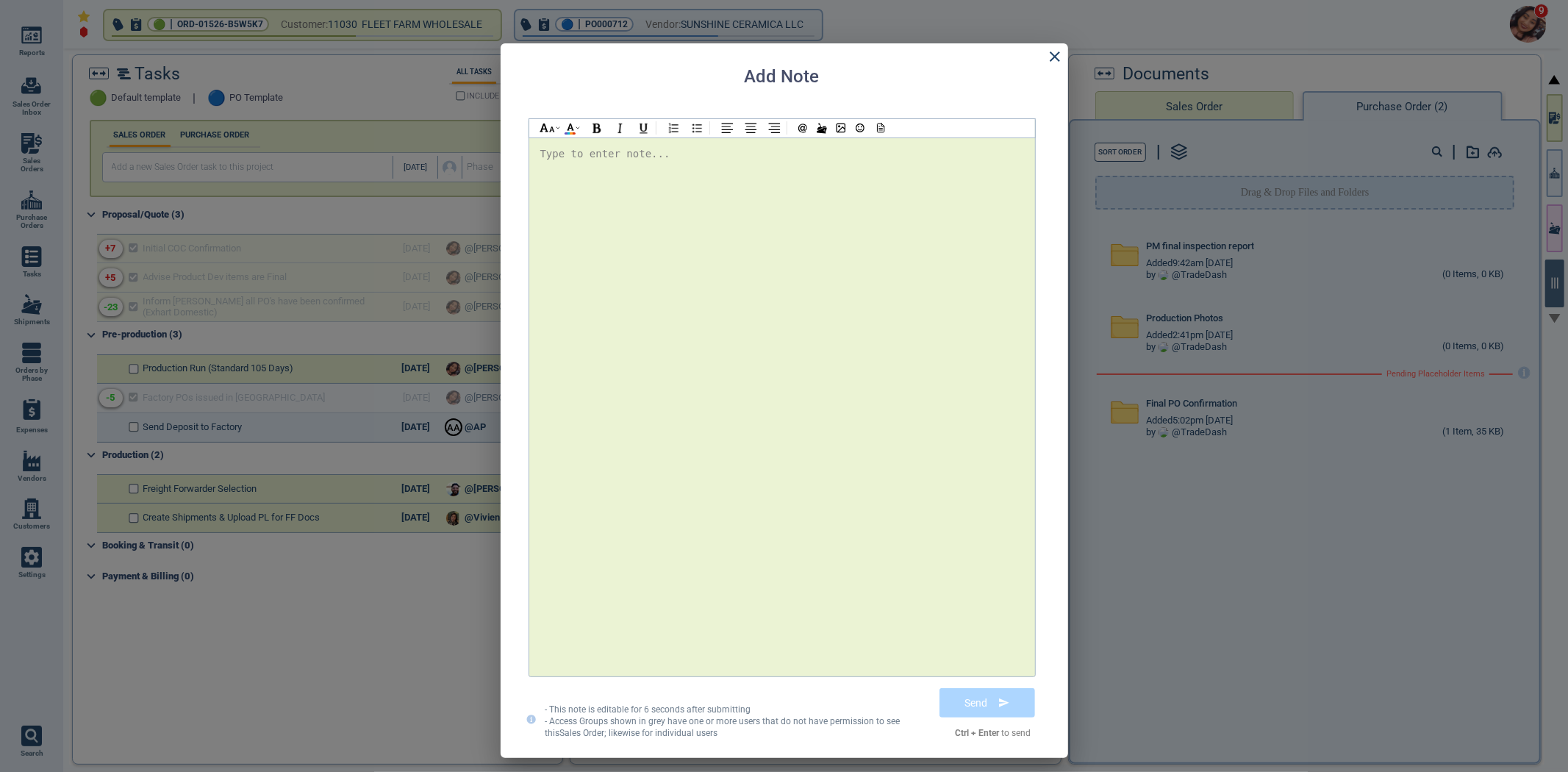
click at [975, 289] on div at bounding box center [782, 407] width 483 height 525
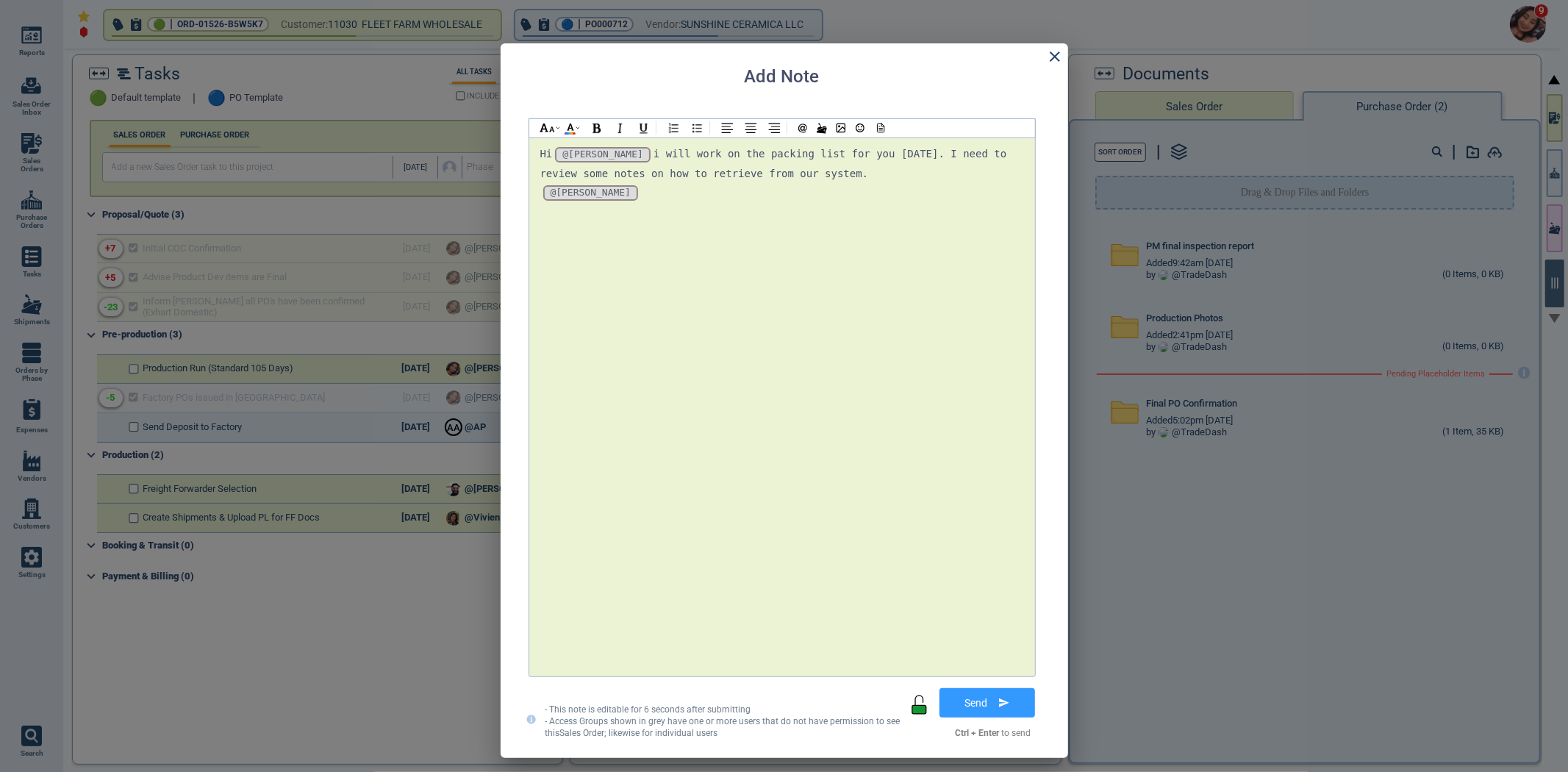
click at [963, 715] on button "Send" at bounding box center [986, 702] width 95 height 30
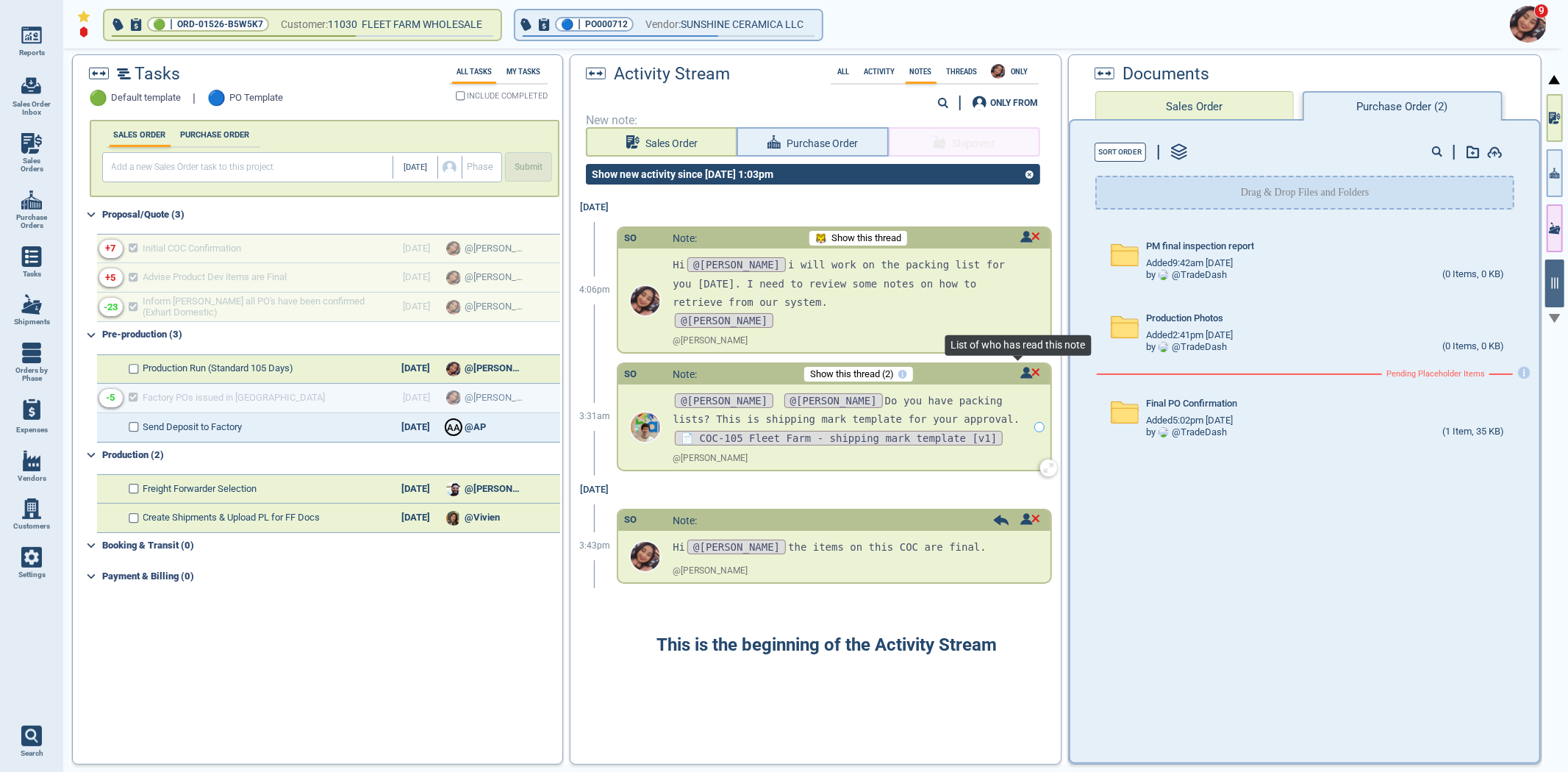
click at [1020, 372] on img at bounding box center [1029, 372] width 20 height 12
